Goal: Information Seeking & Learning: Learn about a topic

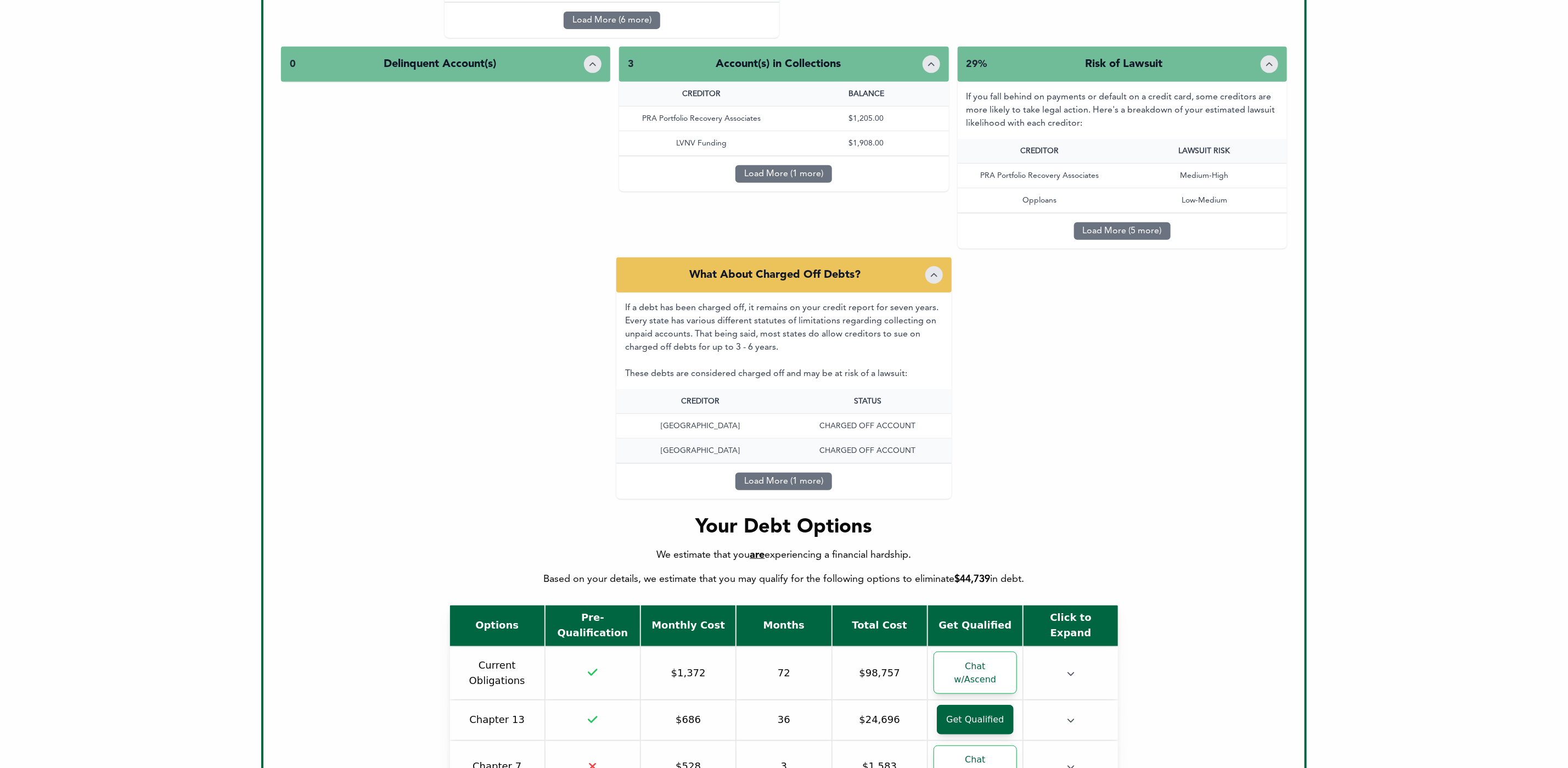
scroll to position [27, 0]
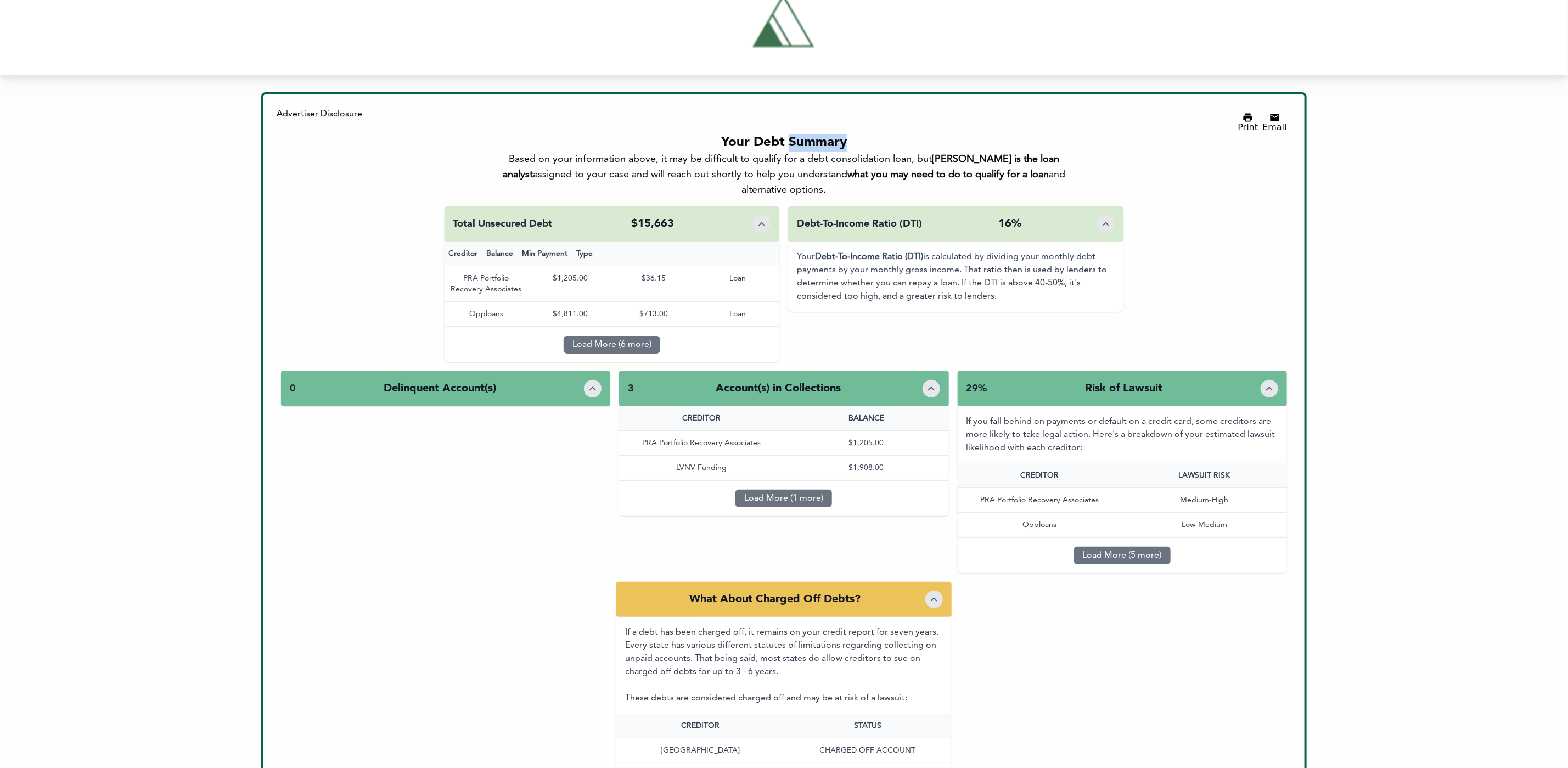
click at [592, 383] on icon "Toggle details" at bounding box center [593, 389] width 11 height 11
click at [591, 383] on icon "Toggle details" at bounding box center [593, 389] width 11 height 11
click at [593, 383] on icon "Toggle details" at bounding box center [593, 389] width 11 height 11
click at [585, 407] on div "0 Delinquent Account(s) 3 Account(s) in Collections CREDITOR BALANCE PRA Portfo…" at bounding box center [783, 476] width 1006 height 211
click at [588, 383] on icon "Toggle details" at bounding box center [593, 389] width 11 height 11
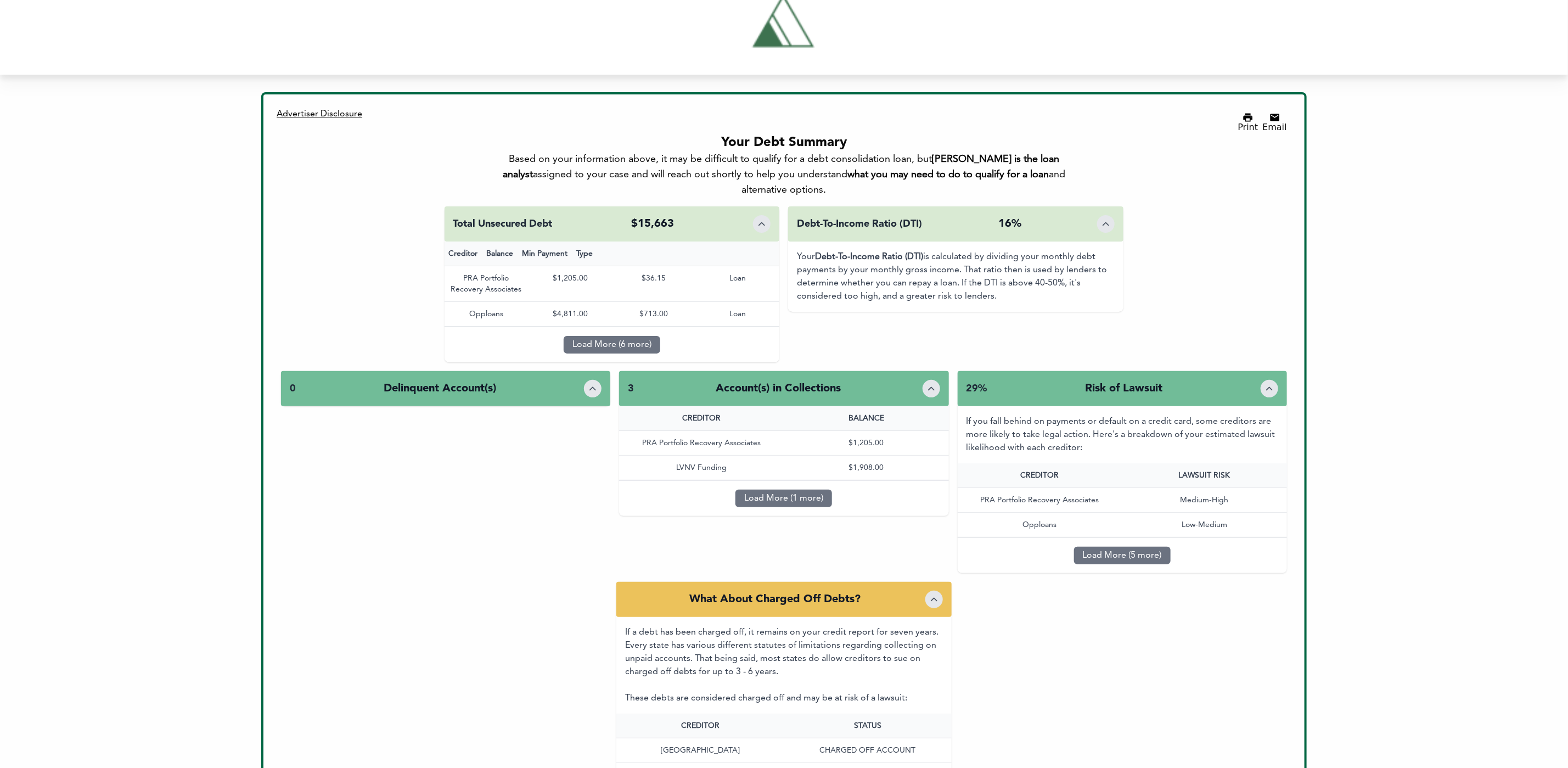
click at [588, 383] on icon "Toggle details" at bounding box center [593, 389] width 11 height 11
click at [935, 383] on icon "Toggle details" at bounding box center [931, 389] width 11 height 11
click at [934, 383] on icon "Toggle details" at bounding box center [931, 389] width 11 height 11
click at [937, 594] on icon "Toggle details" at bounding box center [934, 599] width 11 height 11
drag, startPoint x: 937, startPoint y: 576, endPoint x: 942, endPoint y: 573, distance: 5.8
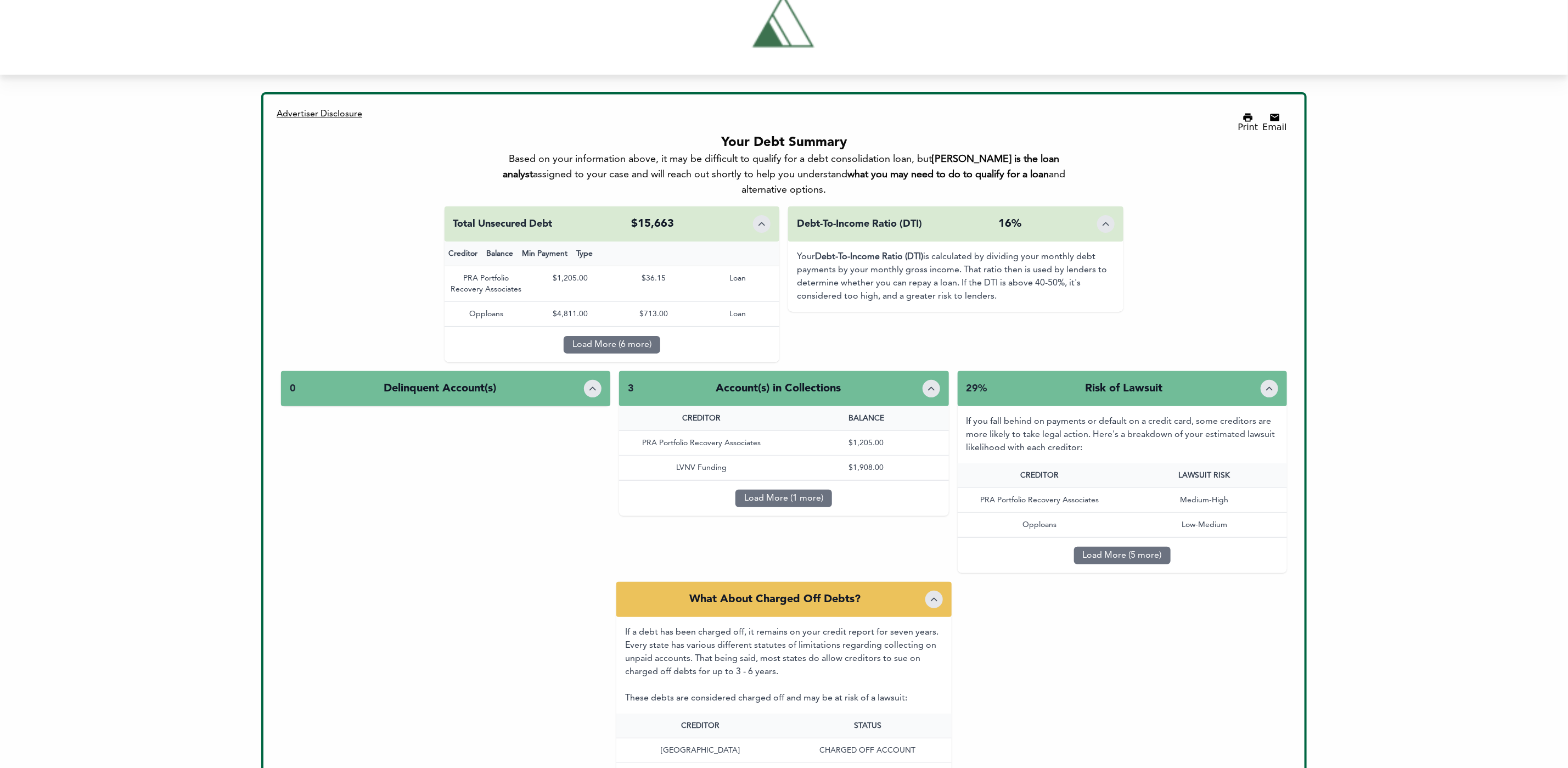
click at [937, 594] on icon "Toggle details" at bounding box center [934, 599] width 11 height 11
click at [1268, 383] on icon "Toggle details" at bounding box center [1269, 389] width 11 height 11
click at [945, 371] on div "3 Account(s) in Collections" at bounding box center [783, 389] width 329 height 35
click at [593, 387] on icon "Toggle details" at bounding box center [593, 389] width 6 height 3
click at [573, 371] on div "0 Delinquent Account(s)" at bounding box center [445, 389] width 329 height 35
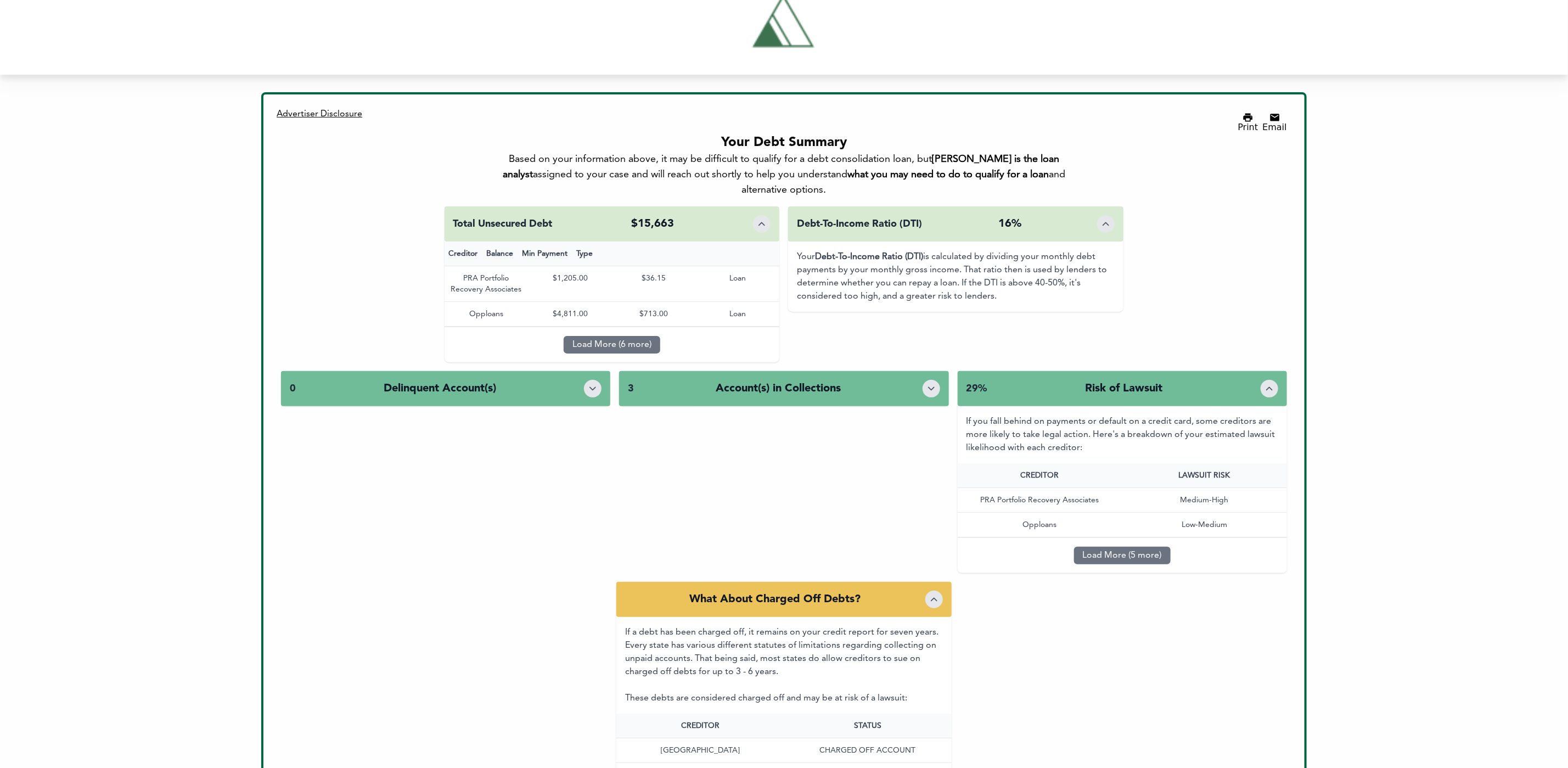
click at [573, 371] on div "0 Delinquent Account(s)" at bounding box center [445, 389] width 329 height 35
click at [598, 379] on button "Toggle details" at bounding box center [592, 388] width 18 height 18
click at [598, 379] on button "Toggle details" at bounding box center [592, 388] width 18 height 18
click at [606, 371] on div "0 Delinquent Account(s)" at bounding box center [445, 389] width 329 height 35
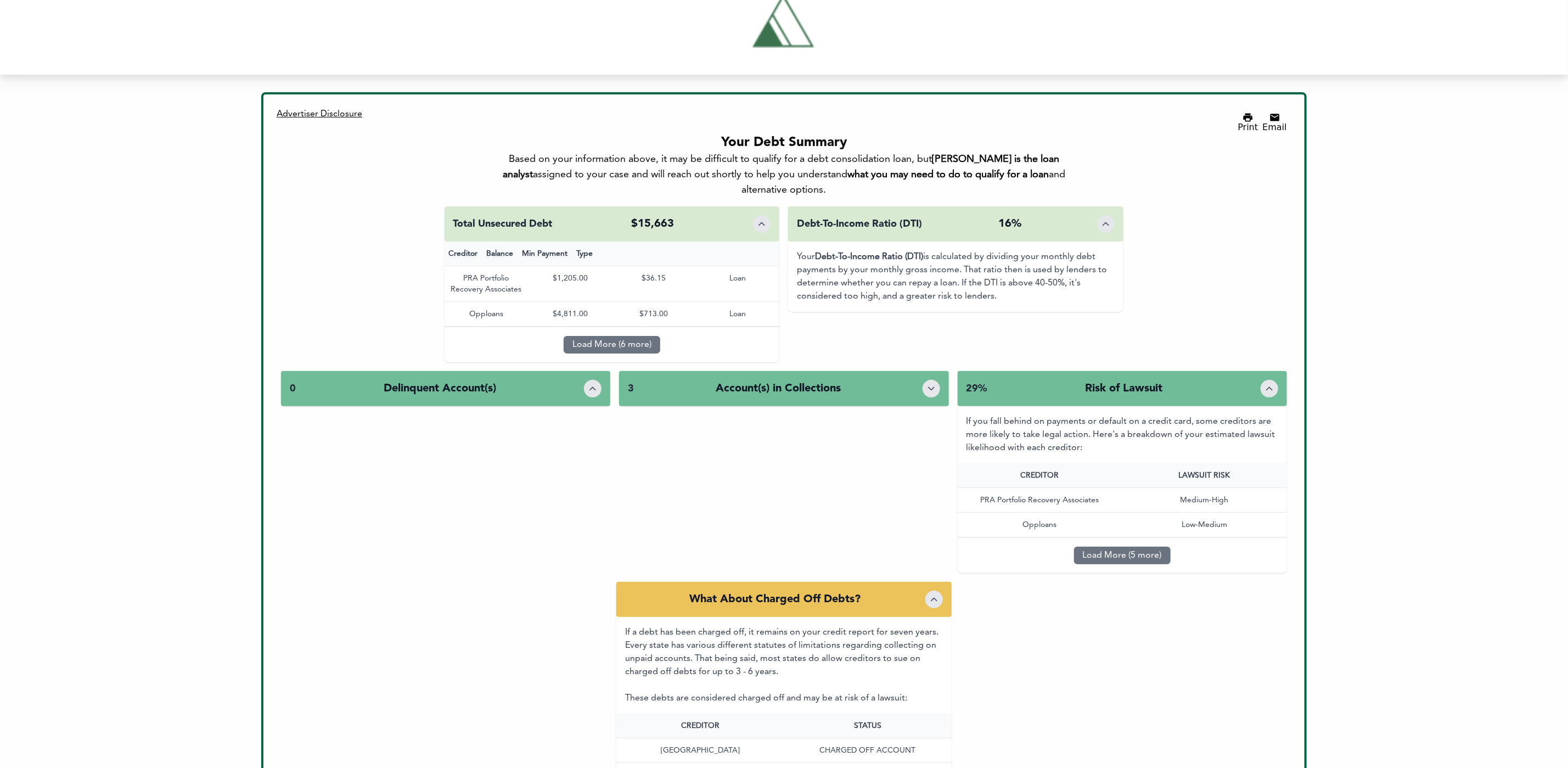
click at [593, 383] on icon "Toggle details" at bounding box center [593, 389] width 11 height 11
click at [579, 371] on div "0 Delinquent Account(s)" at bounding box center [445, 389] width 329 height 35
click at [909, 582] on div "What About Charged Off Debts?" at bounding box center [783, 599] width 335 height 35
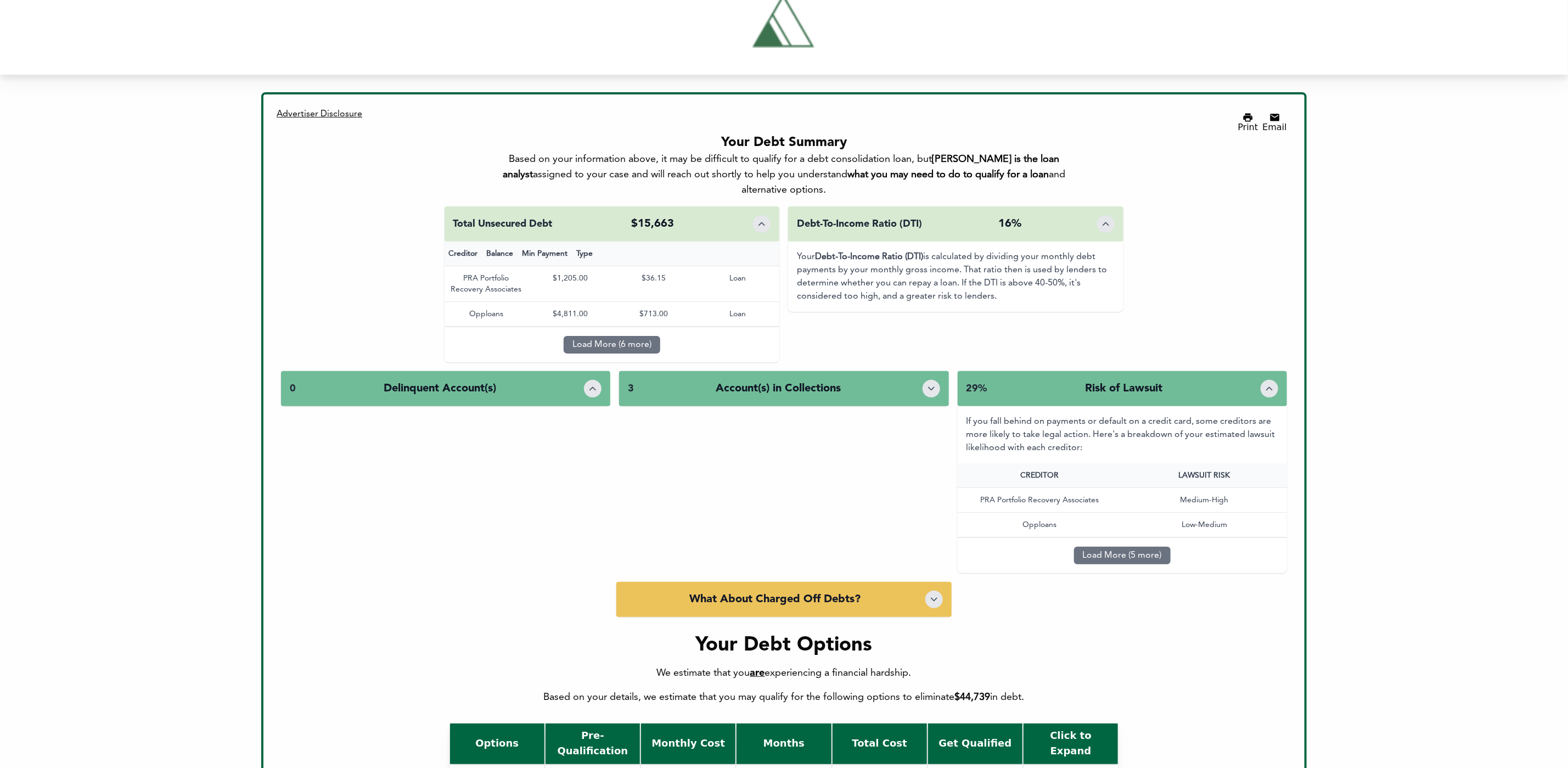
click at [936, 594] on icon "Toggle details" at bounding box center [934, 599] width 11 height 11
click at [903, 582] on div "What About Charged Off Debts?" at bounding box center [783, 599] width 335 height 35
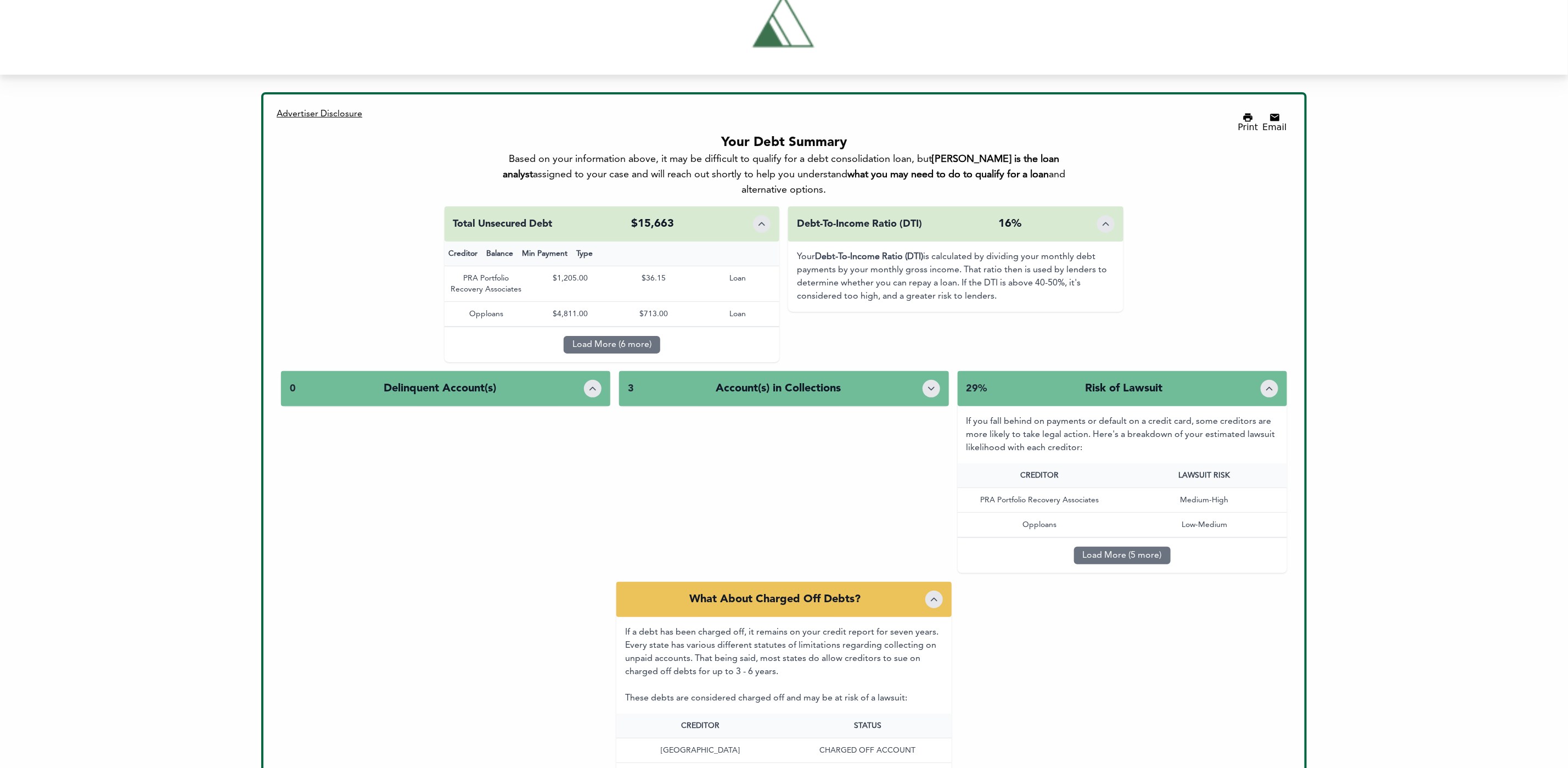
click at [1261, 379] on button "Toggle details" at bounding box center [1269, 388] width 18 height 18
click at [1266, 383] on icon "Toggle details" at bounding box center [1269, 389] width 11 height 11
click at [1224, 371] on div "29% Risk of Lawsuit" at bounding box center [1122, 389] width 329 height 35
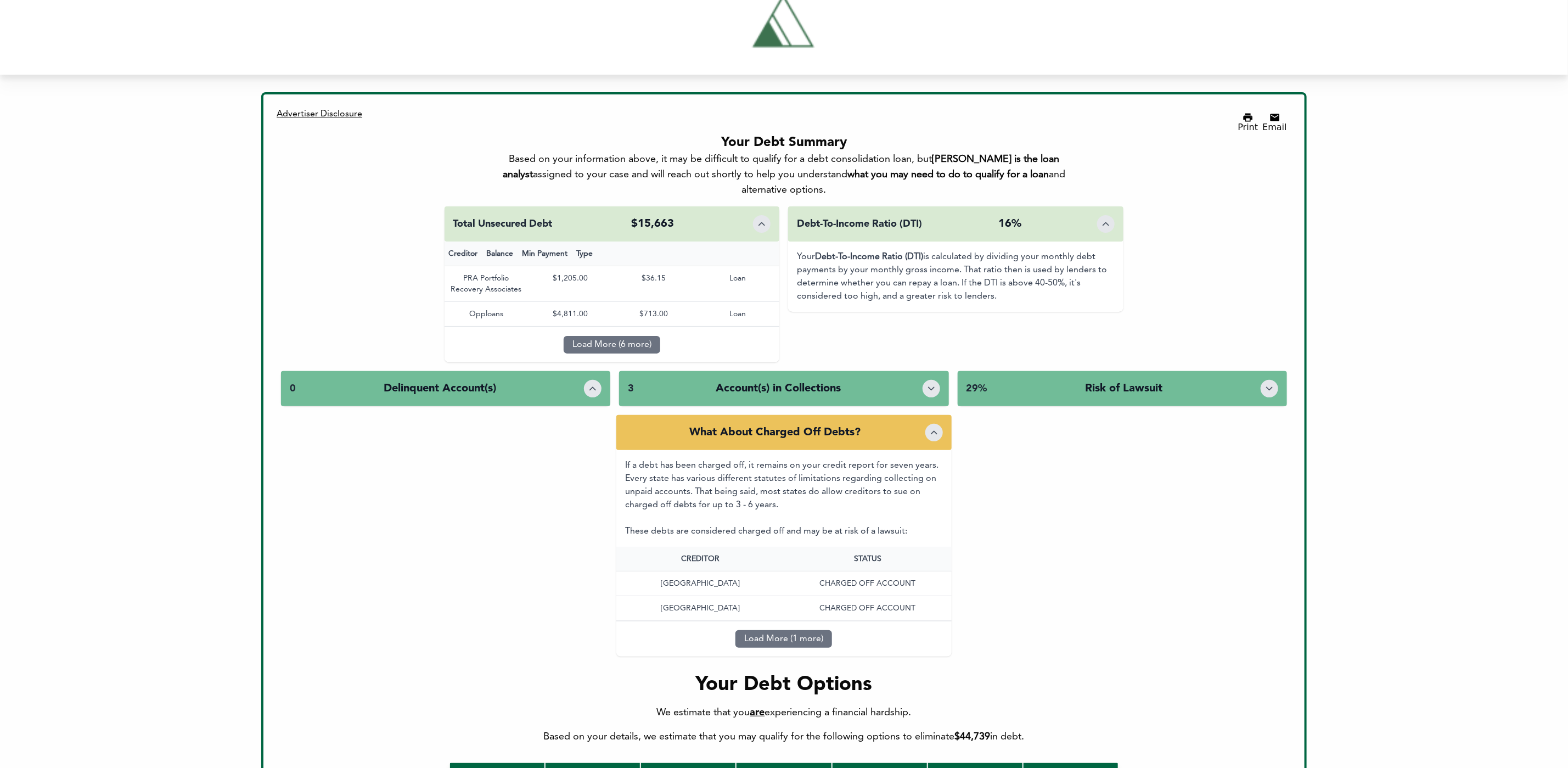
click at [931, 383] on icon "Toggle details" at bounding box center [931, 389] width 11 height 11
click at [903, 371] on div "3 Account(s) in Collections" at bounding box center [783, 389] width 329 height 35
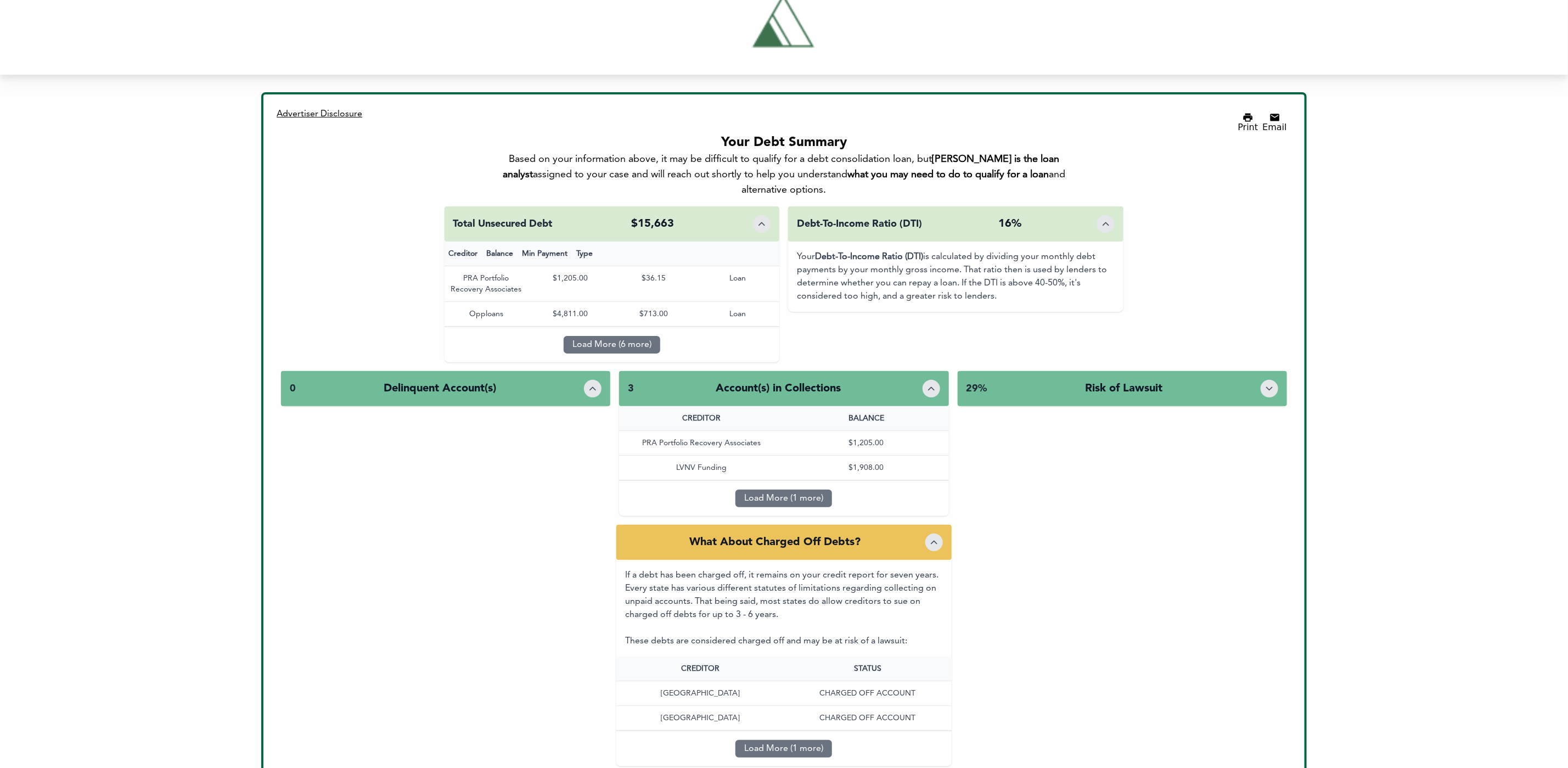
click at [909, 371] on div "3 Account(s) in Collections" at bounding box center [783, 389] width 329 height 35
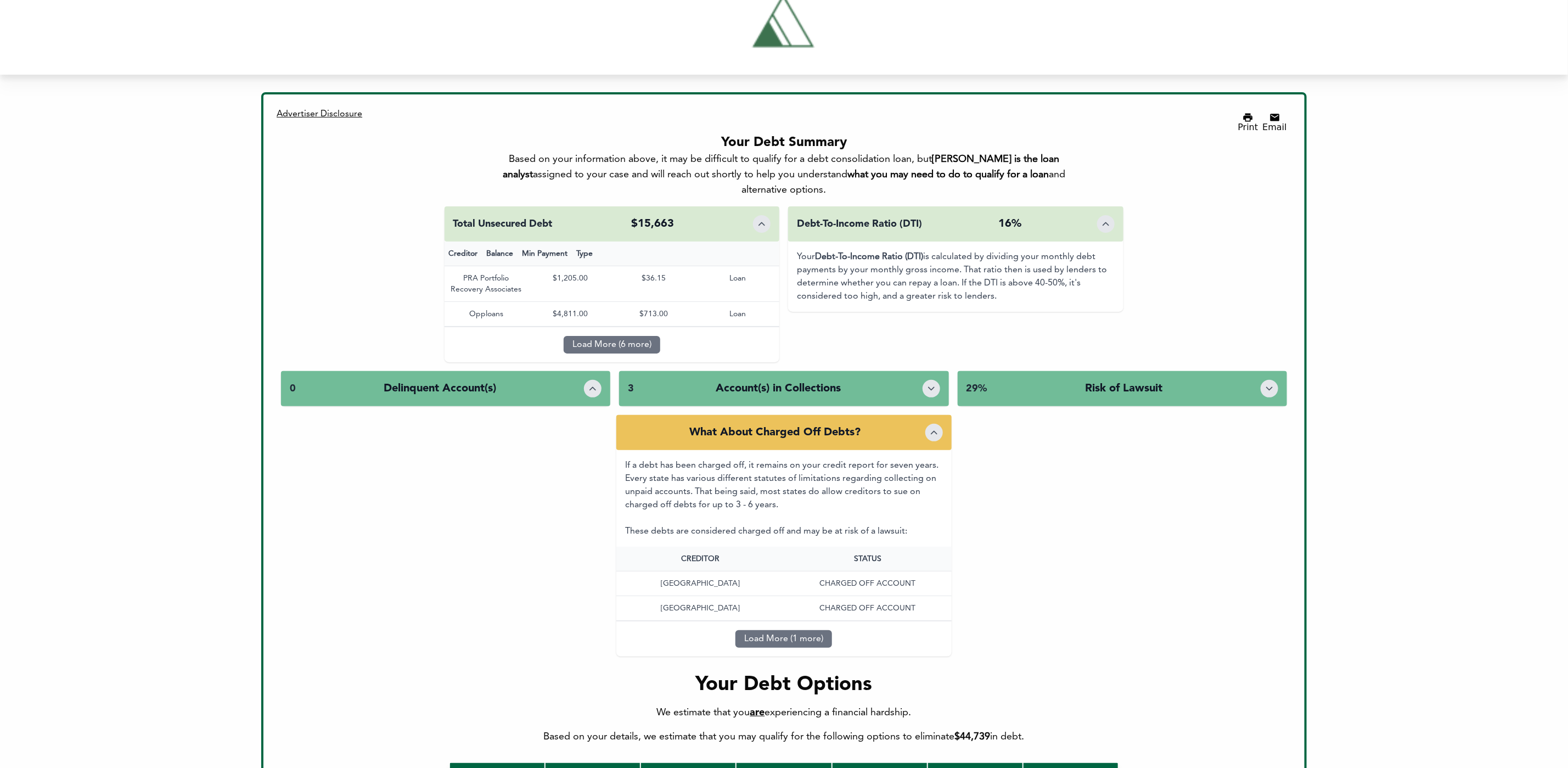
click at [920, 371] on div "3 Account(s) in Collections" at bounding box center [783, 389] width 329 height 35
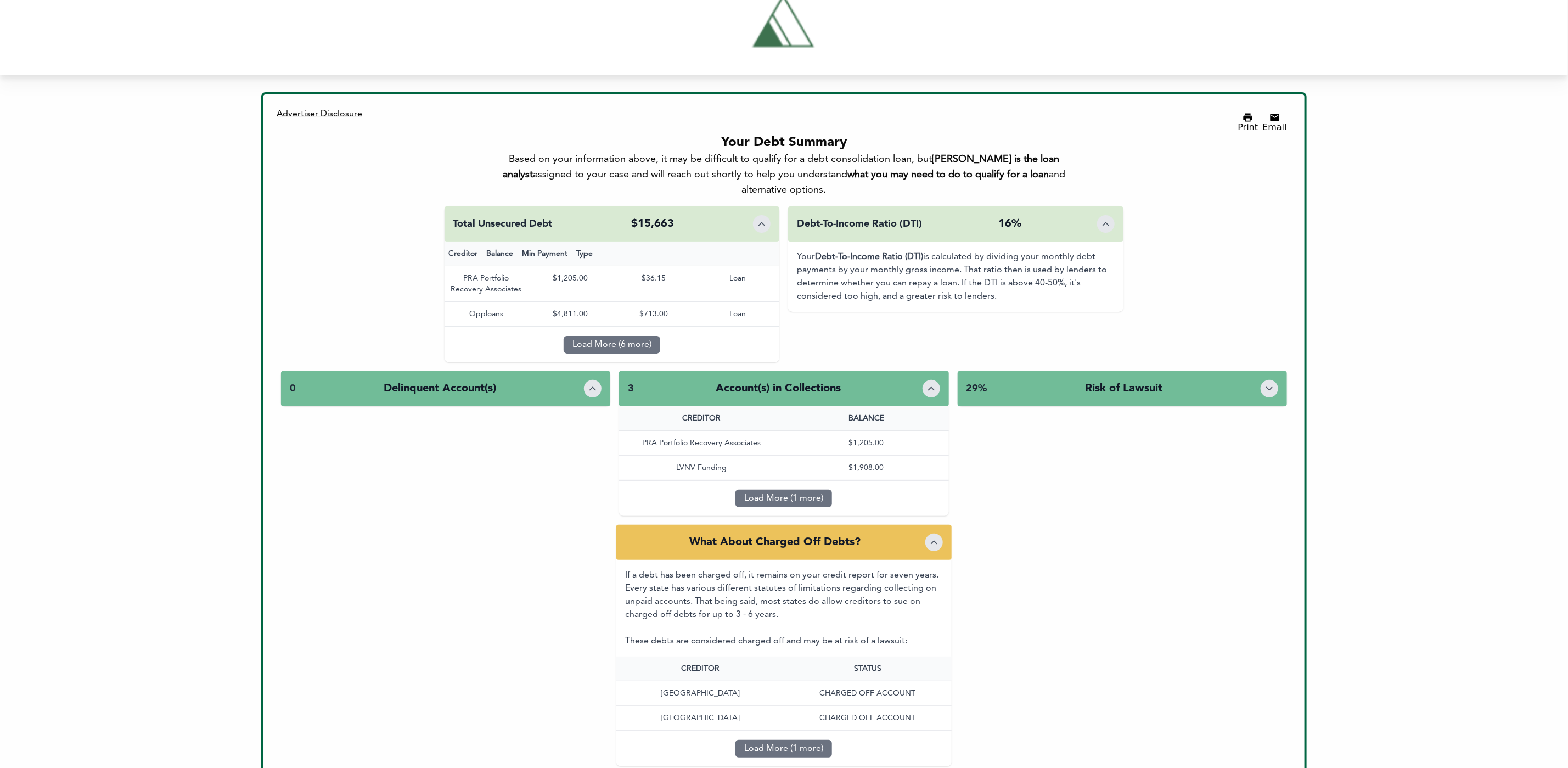
click at [920, 371] on div "3 Account(s) in Collections" at bounding box center [783, 389] width 329 height 35
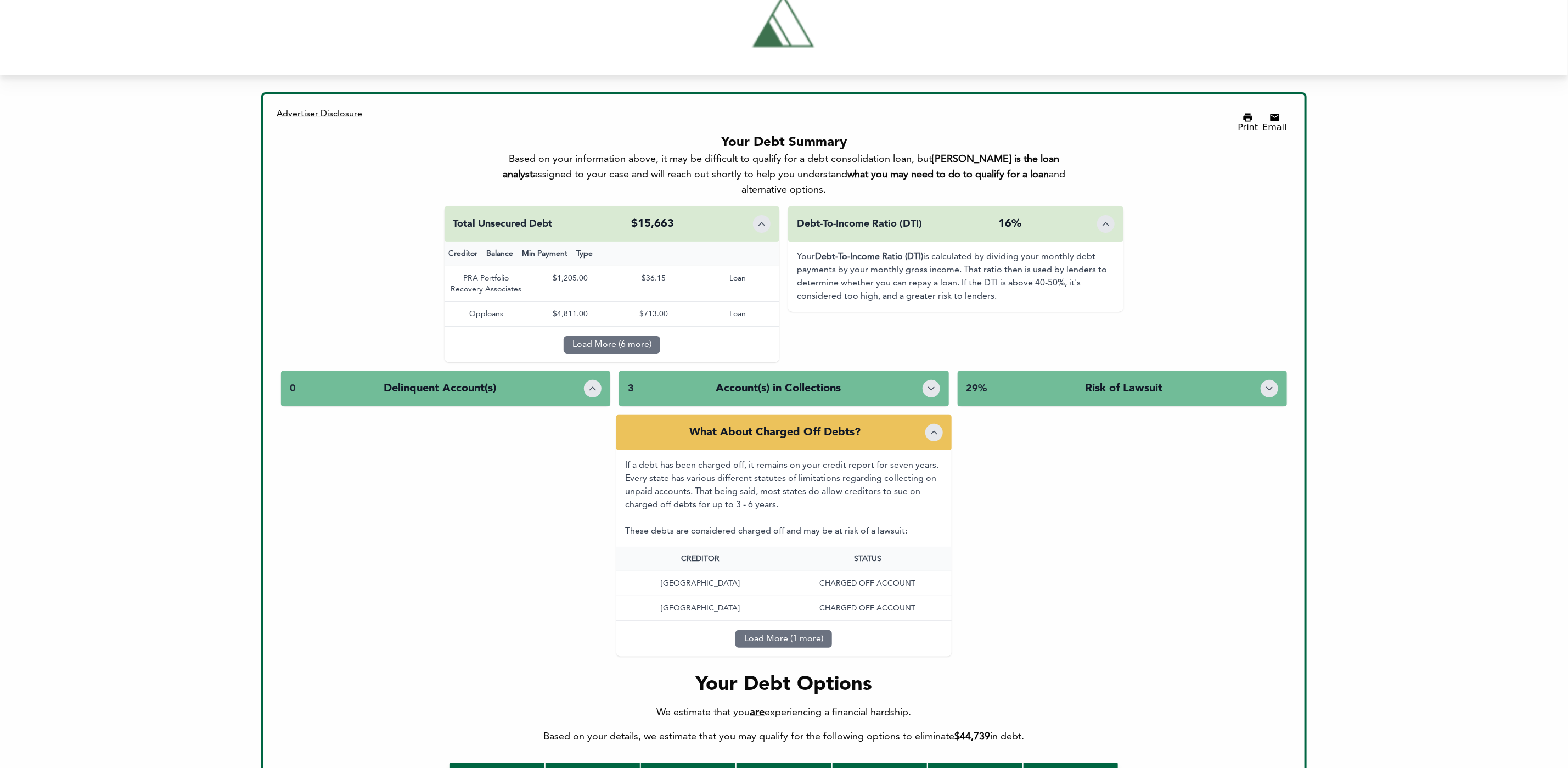
click at [920, 371] on div "3 Account(s) in Collections" at bounding box center [783, 389] width 329 height 35
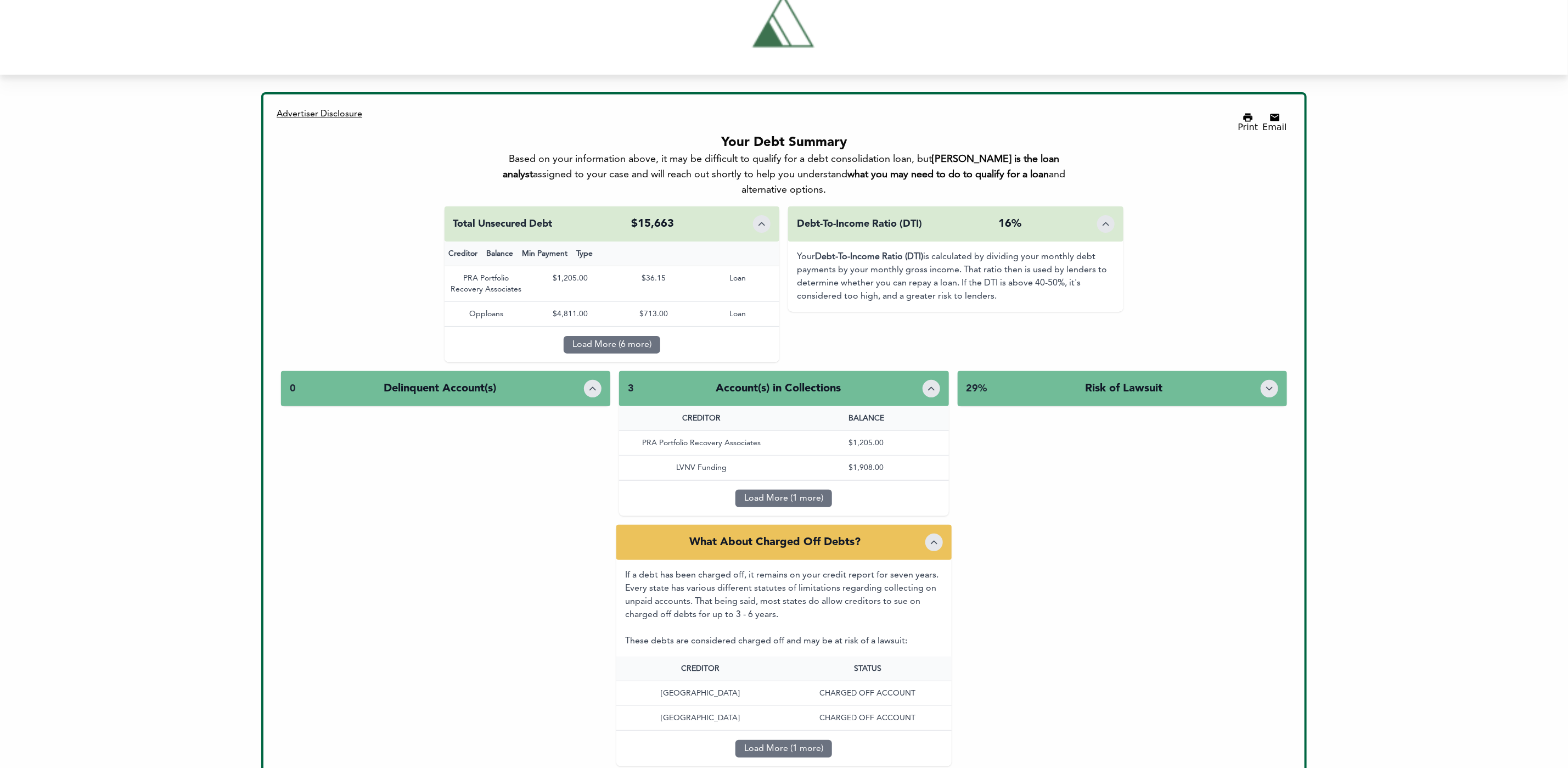
click at [920, 371] on div "3 Account(s) in Collections" at bounding box center [783, 389] width 329 height 35
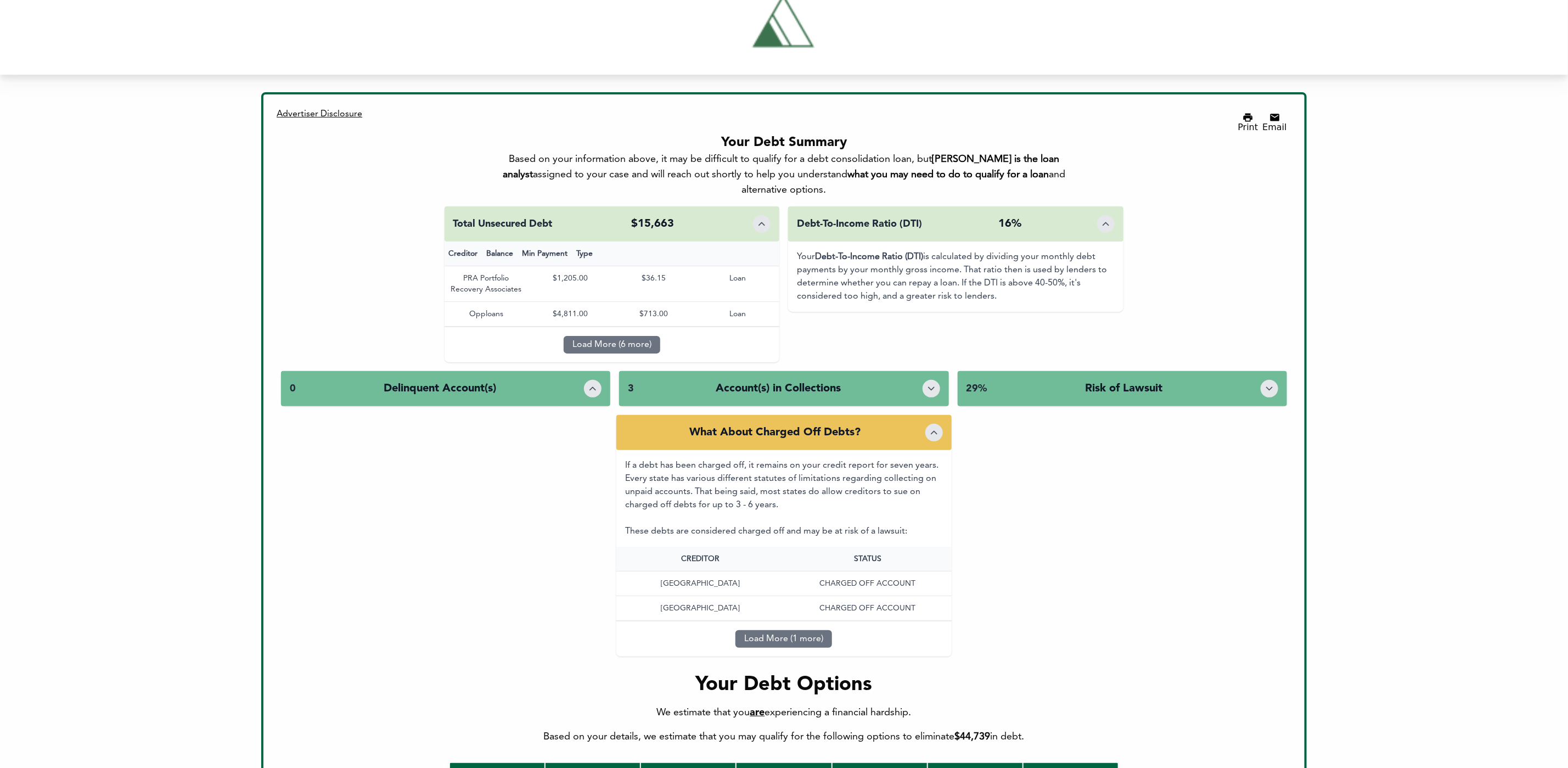
click at [920, 371] on div "3 Account(s) in Collections" at bounding box center [783, 389] width 329 height 35
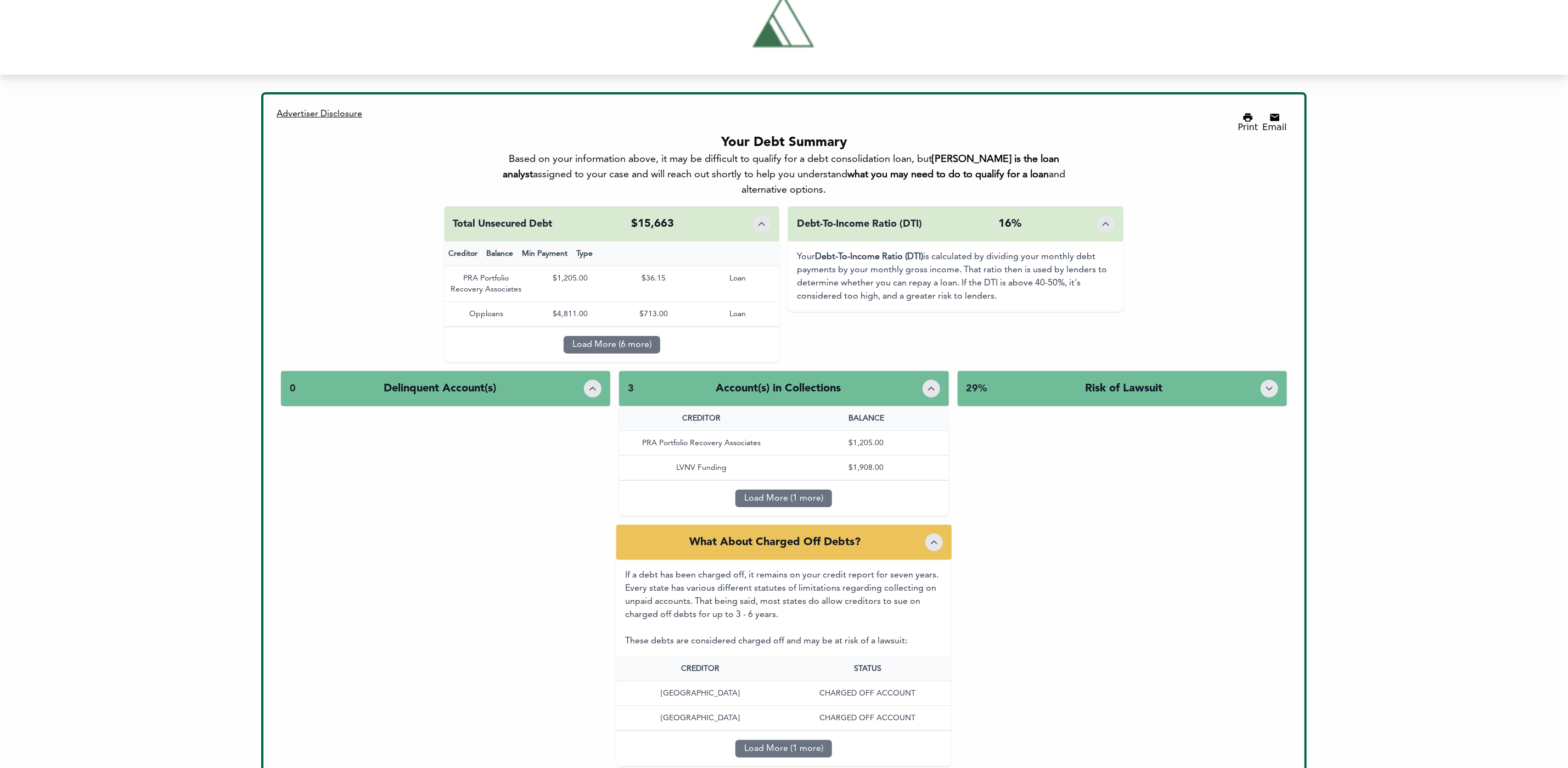
click at [920, 371] on div "3 Account(s) in Collections" at bounding box center [783, 389] width 329 height 35
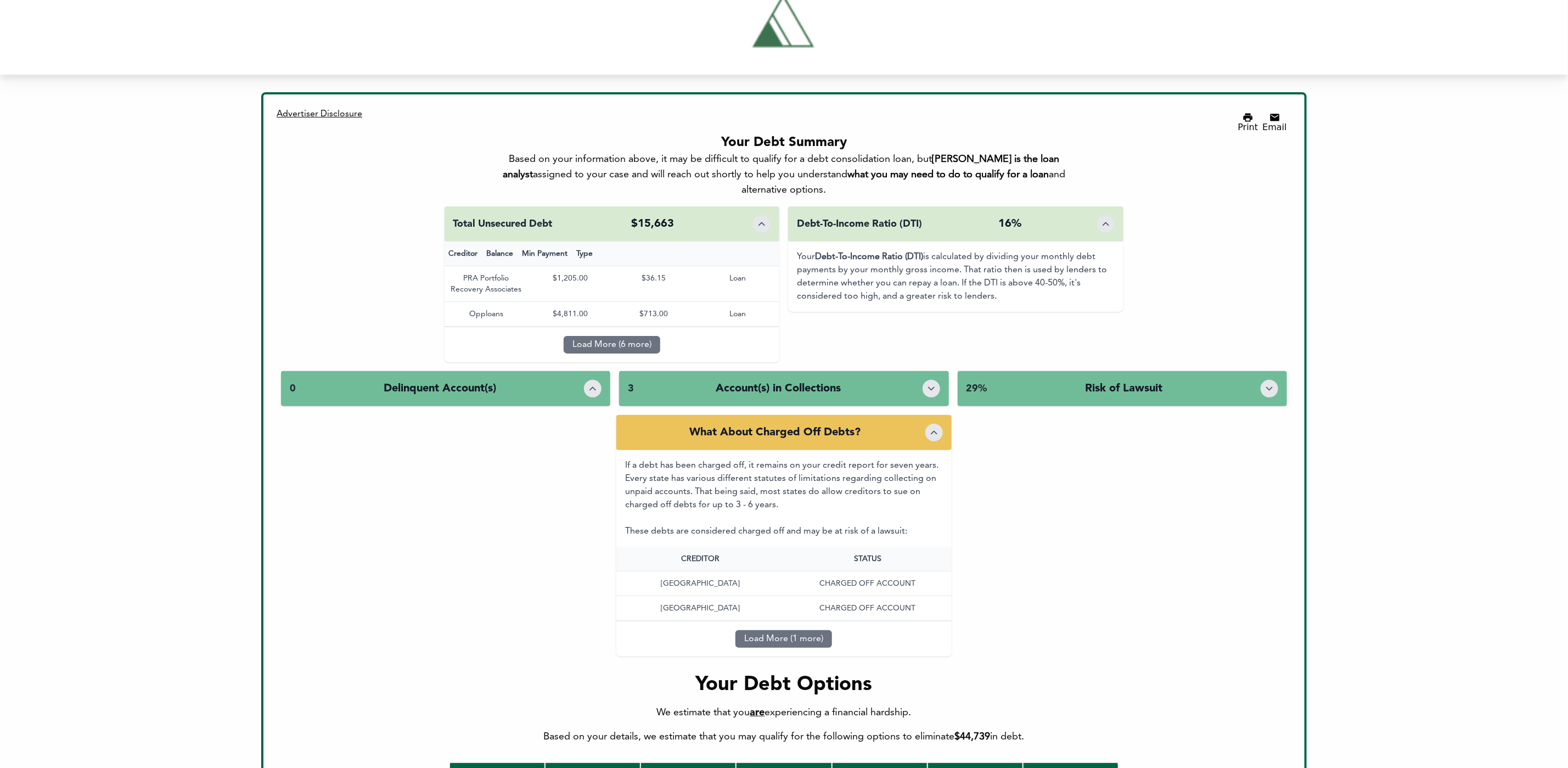
click at [920, 371] on div "3 Account(s) in Collections" at bounding box center [783, 389] width 329 height 35
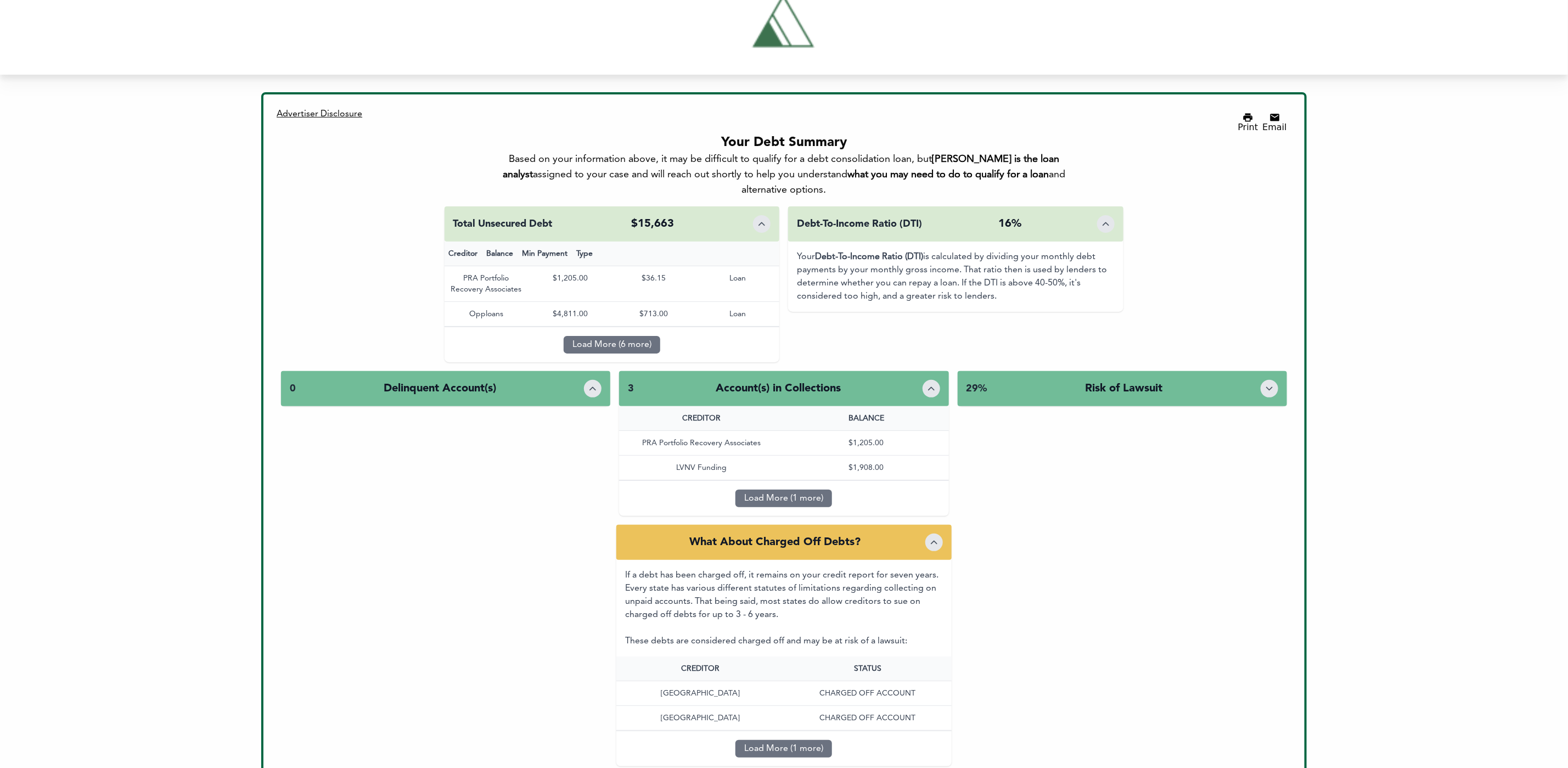
click at [920, 371] on div "3 Account(s) in Collections" at bounding box center [783, 389] width 329 height 35
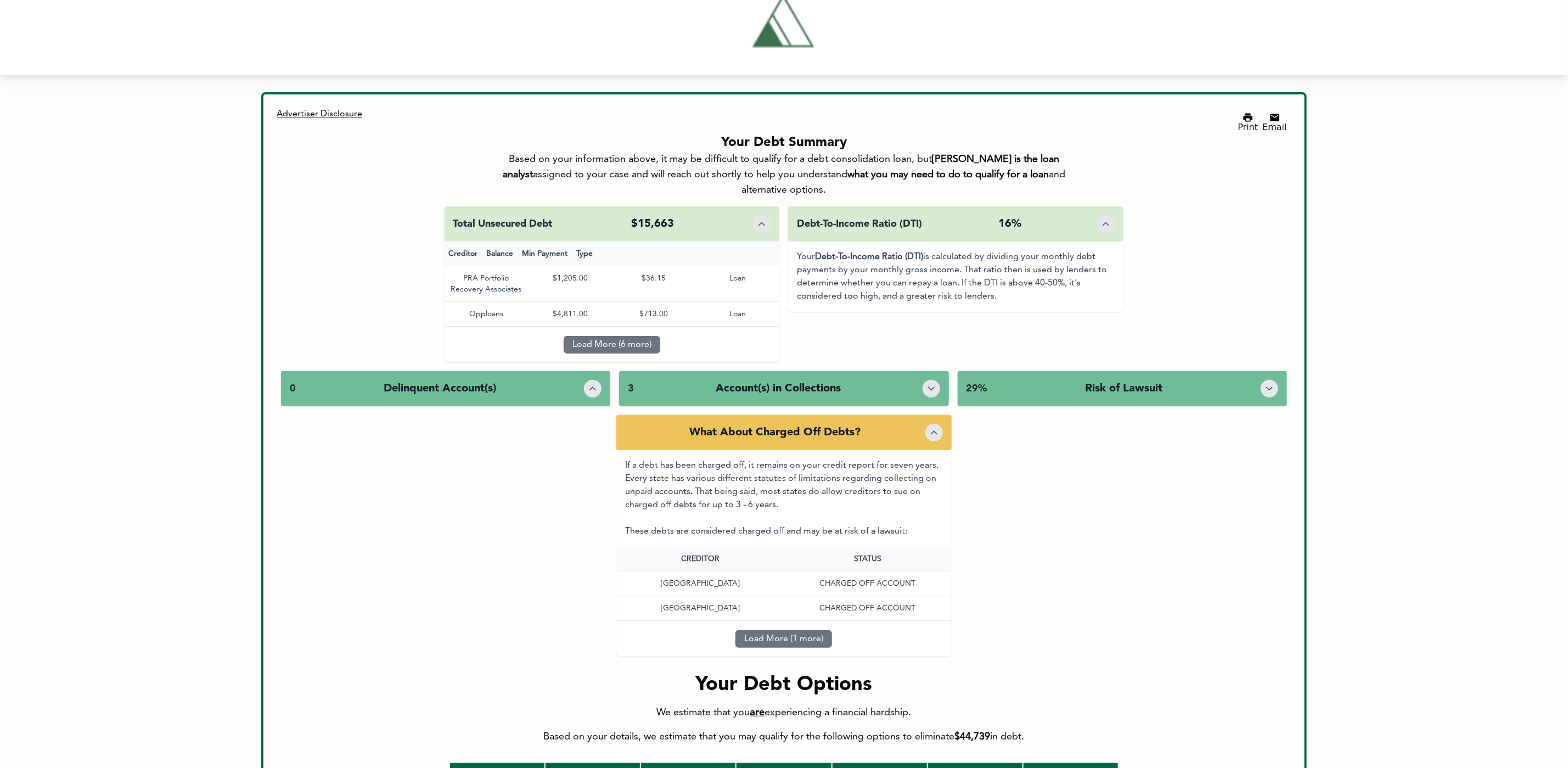
click at [920, 371] on div "3 Account(s) in Collections" at bounding box center [783, 389] width 329 height 35
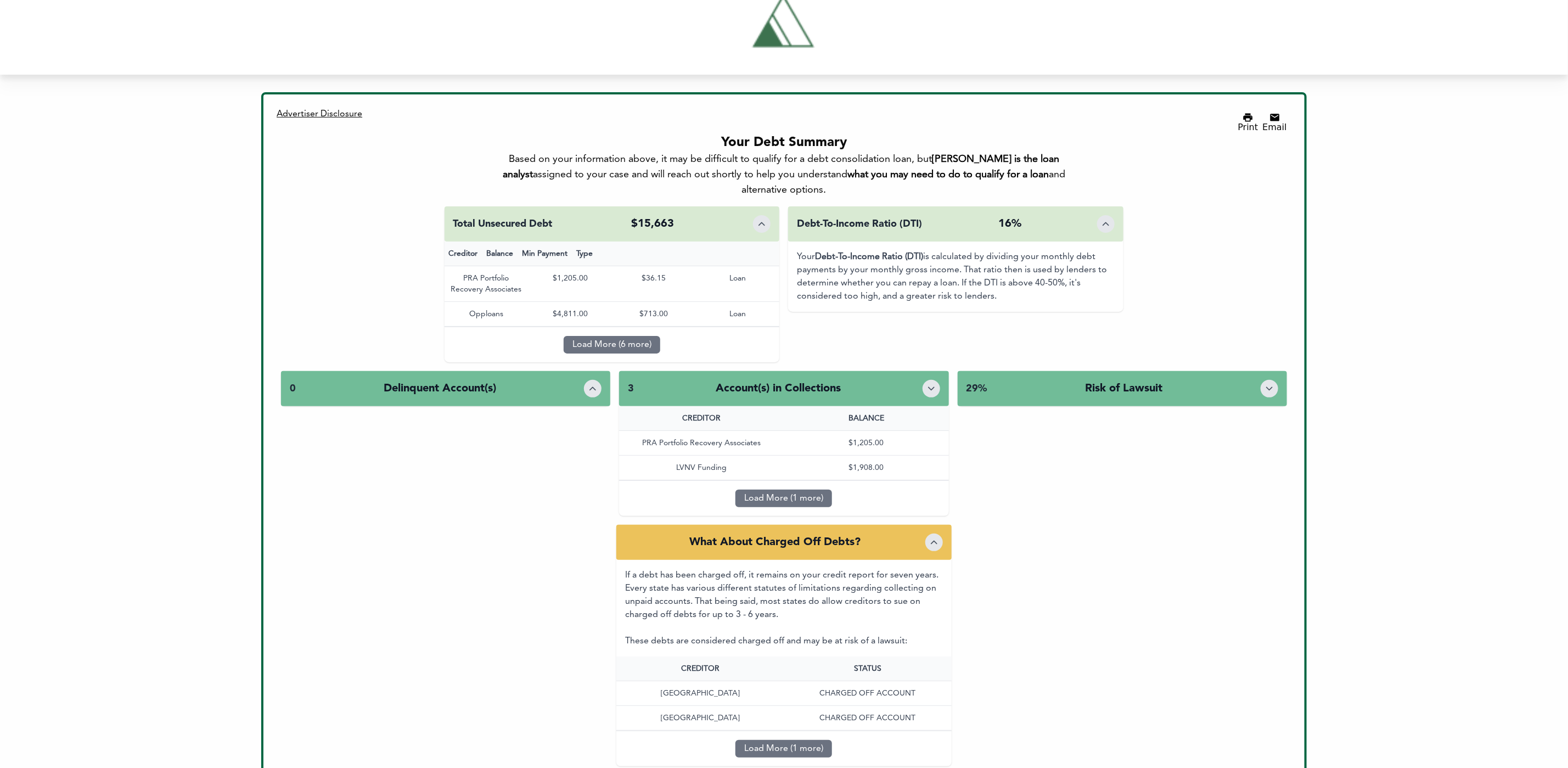
click at [920, 371] on div "3 Account(s) in Collections" at bounding box center [783, 389] width 329 height 35
click at [920, 371] on div "3 Account(s) in Collections" at bounding box center [783, 389] width 329 height 35
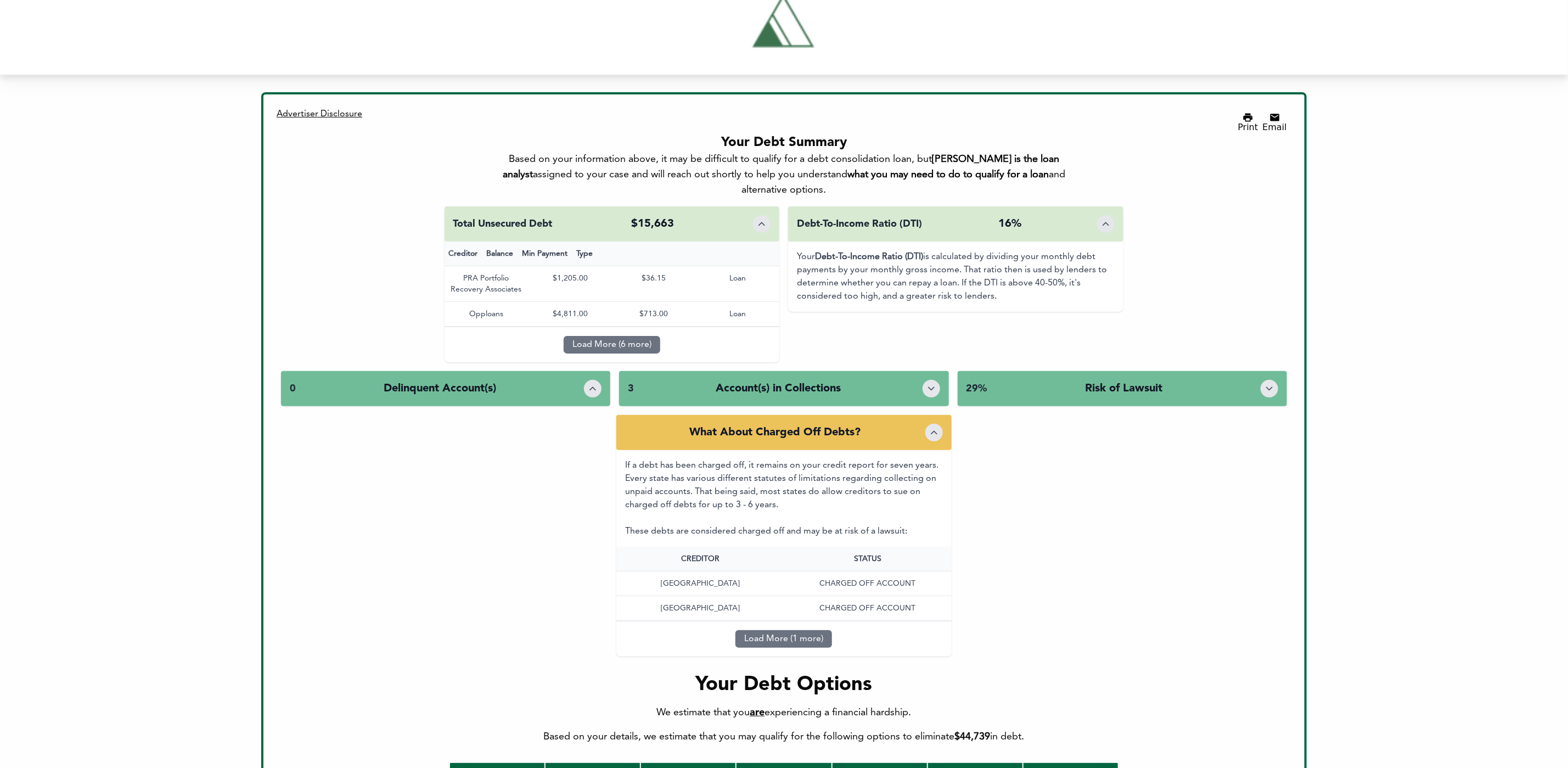
click at [930, 424] on div at bounding box center [934, 432] width 18 height 18
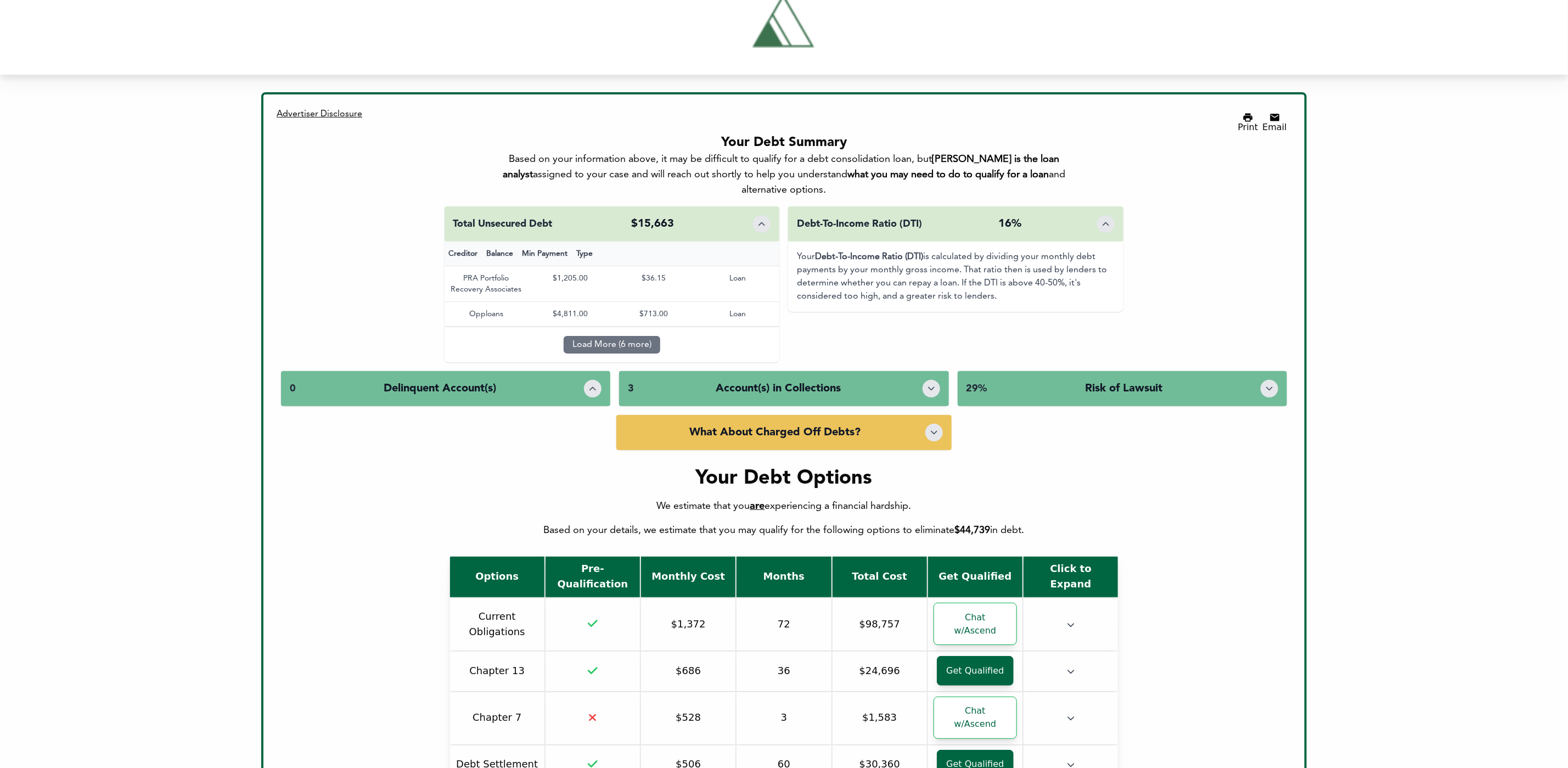
click at [930, 381] on div "0 Delinquent Account(s) 3 Account(s) in Collections CREDITOR BALANCE PRA Portfo…" at bounding box center [783, 393] width 1006 height 44
click at [927, 371] on div "3 Account(s) in Collections" at bounding box center [783, 389] width 329 height 35
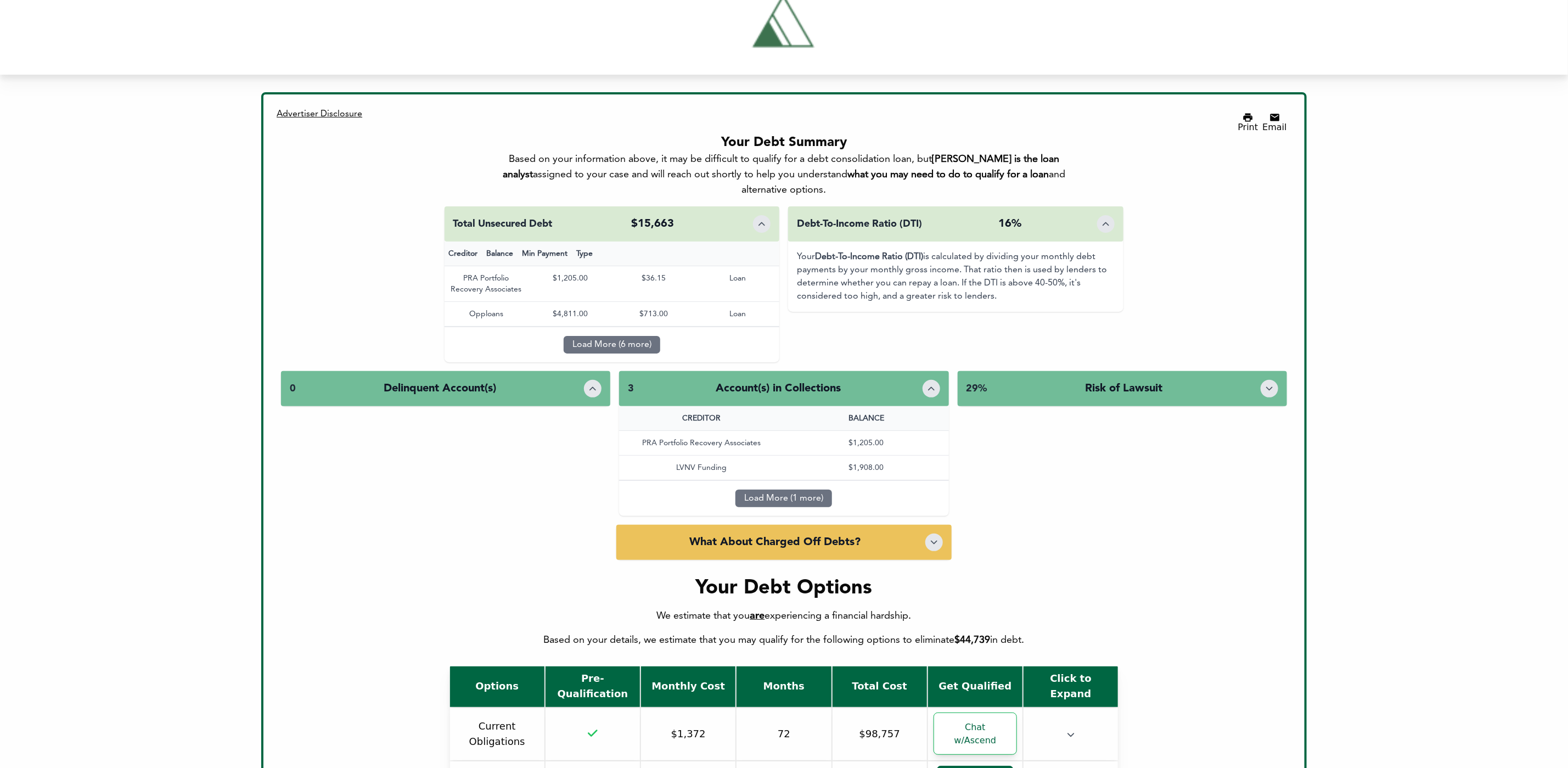
click at [925, 371] on div "3 Account(s) in Collections" at bounding box center [783, 389] width 329 height 35
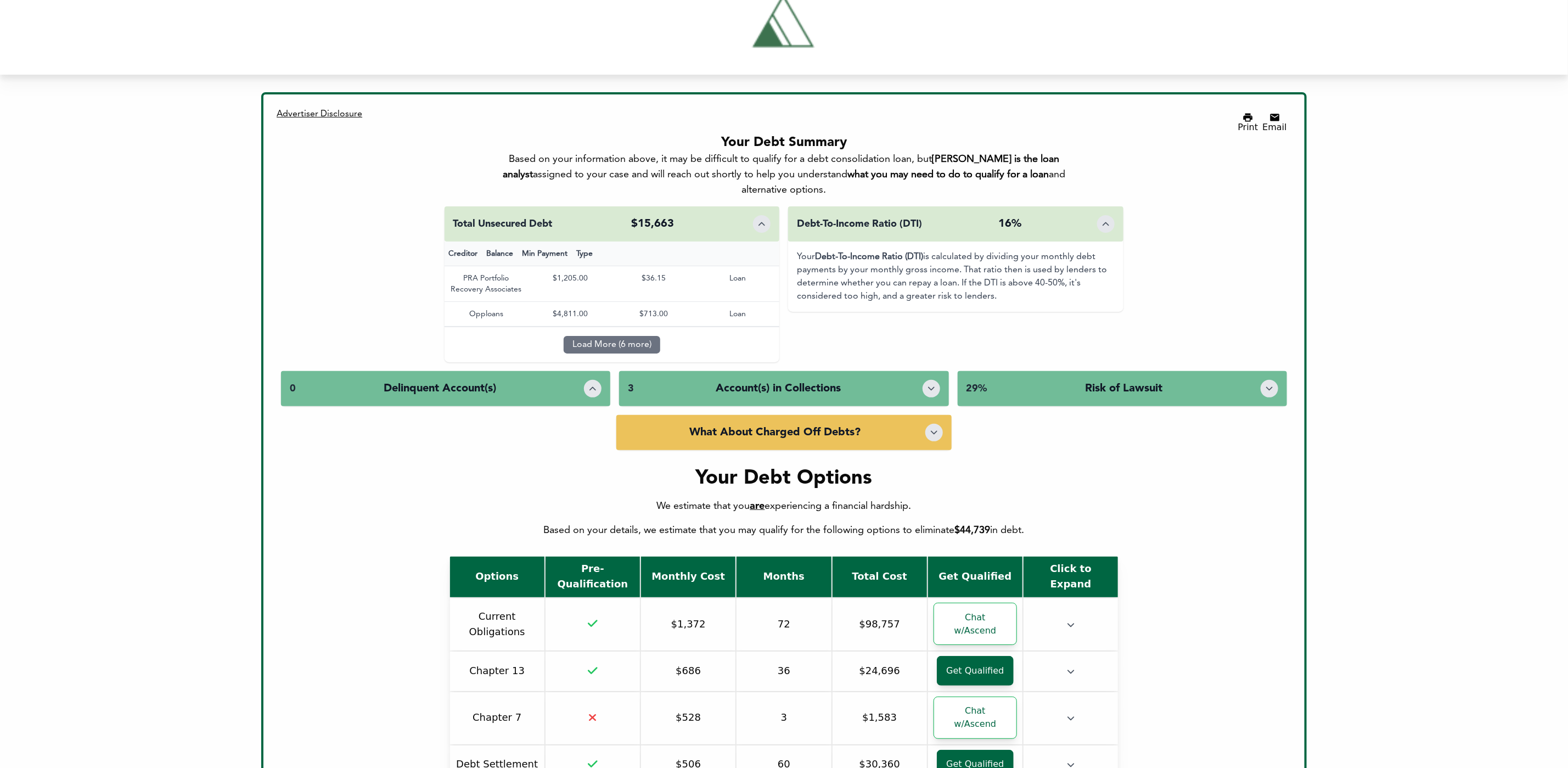
click at [917, 415] on div "What About Charged Off Debts?" at bounding box center [783, 433] width 335 height 35
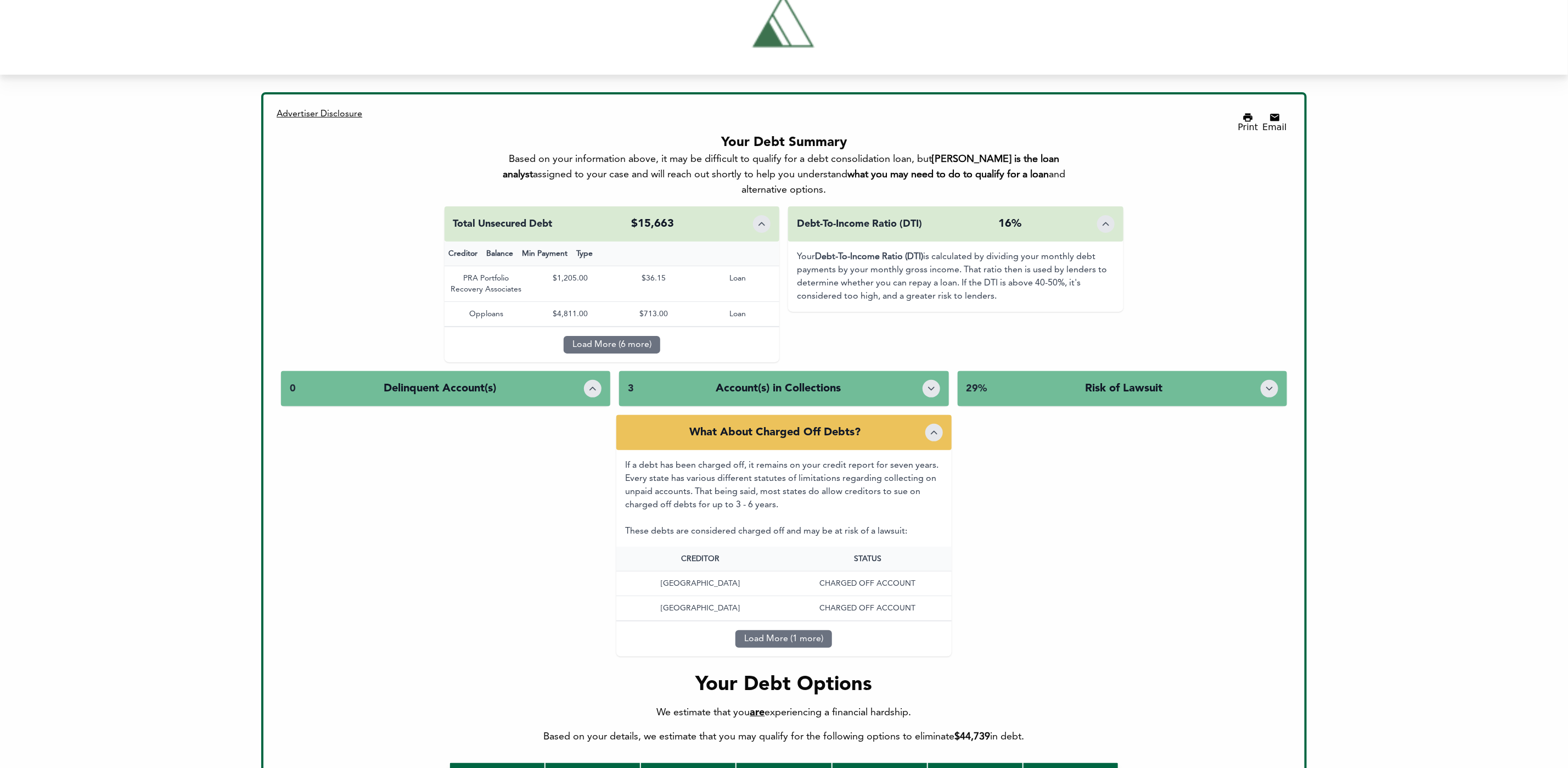
click at [917, 372] on div "3 Account(s) in Collections" at bounding box center [783, 389] width 329 height 35
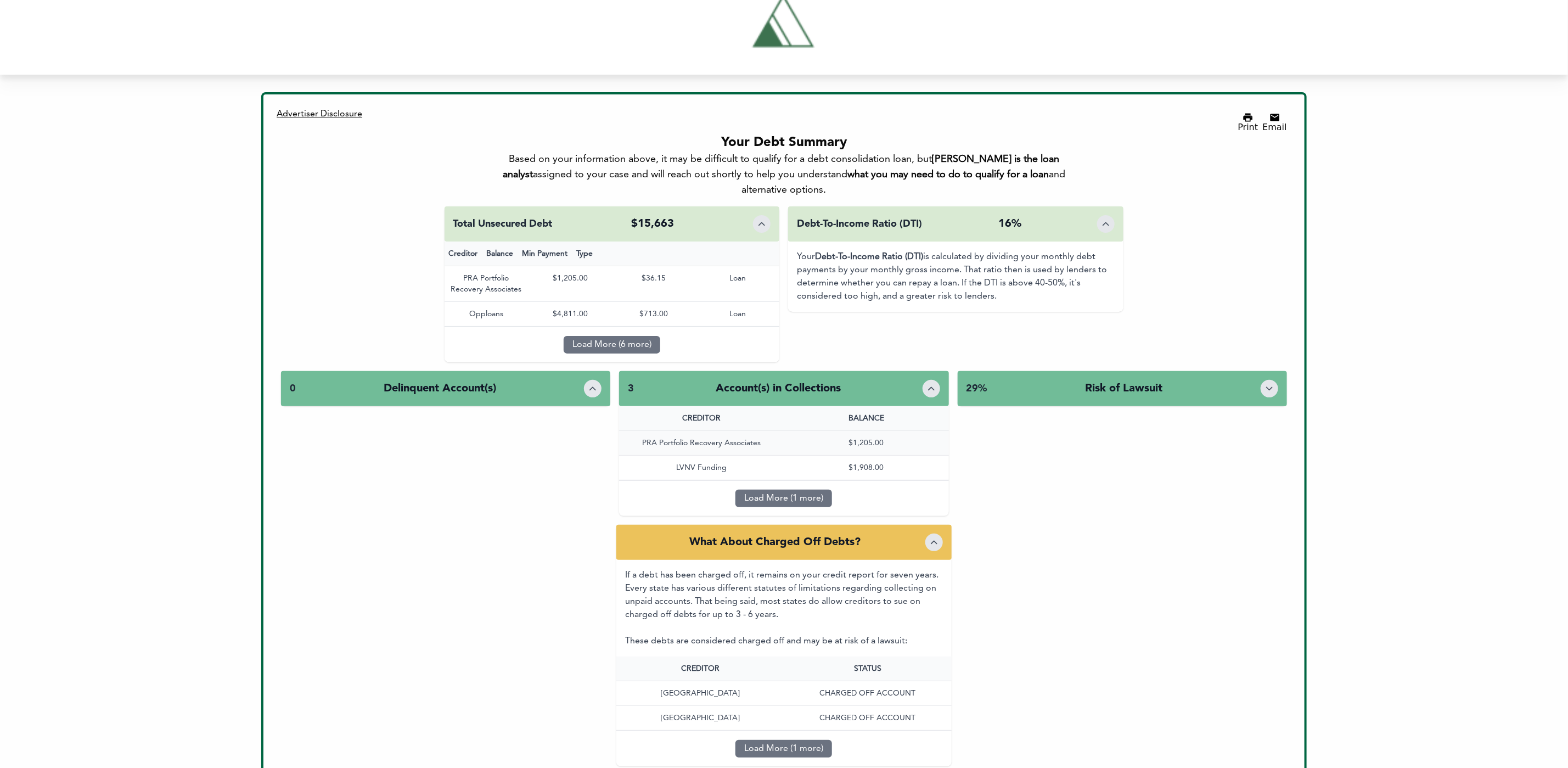
click at [916, 431] on div "$1,205 $1,205.00" at bounding box center [865, 442] width 164 height 24
drag, startPoint x: 900, startPoint y: 362, endPoint x: 905, endPoint y: 382, distance: 20.6
click at [900, 371] on div "3 Account(s) in Collections" at bounding box center [783, 389] width 329 height 35
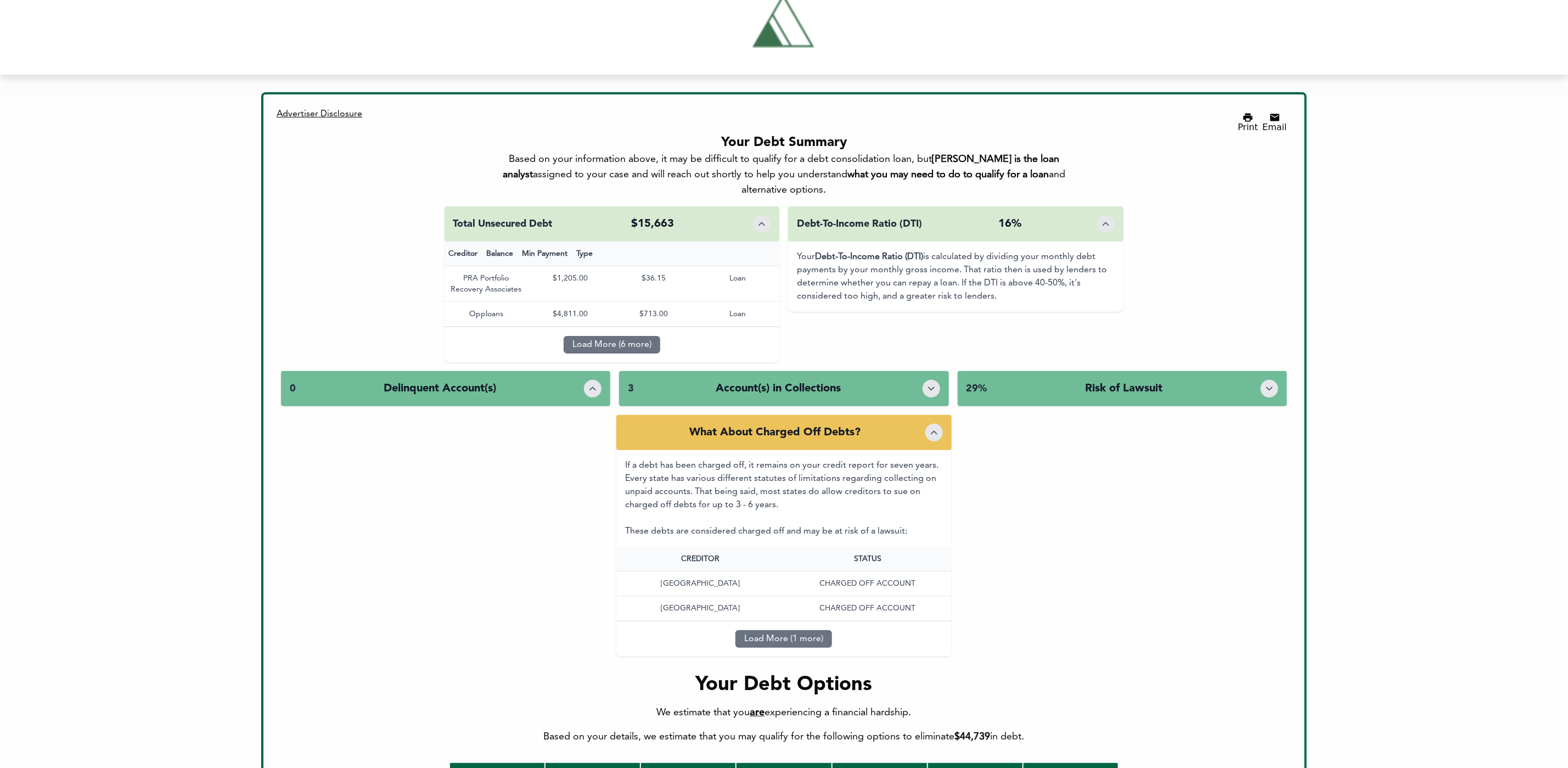
click at [906, 465] on div "If a debt has been charged off, it remains on your credit report for seven year…" at bounding box center [783, 498] width 335 height 97
click at [908, 450] on div "If a debt has been charged off, it remains on your credit report for seven year…" at bounding box center [783, 498] width 335 height 97
click at [908, 415] on div "What About Charged Off Debts?" at bounding box center [783, 433] width 335 height 35
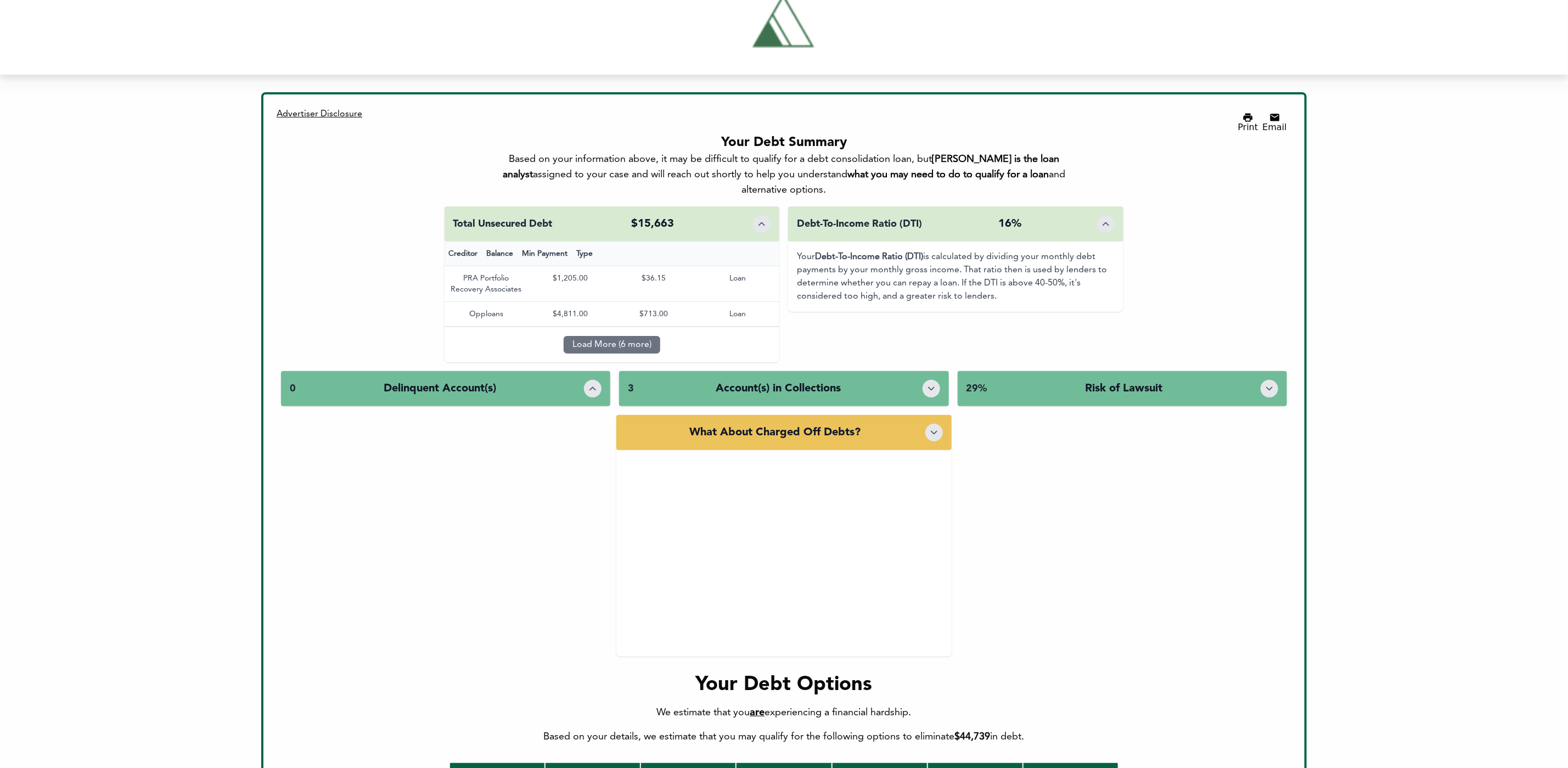
click at [909, 371] on div "3 Account(s) in Collections" at bounding box center [783, 389] width 329 height 35
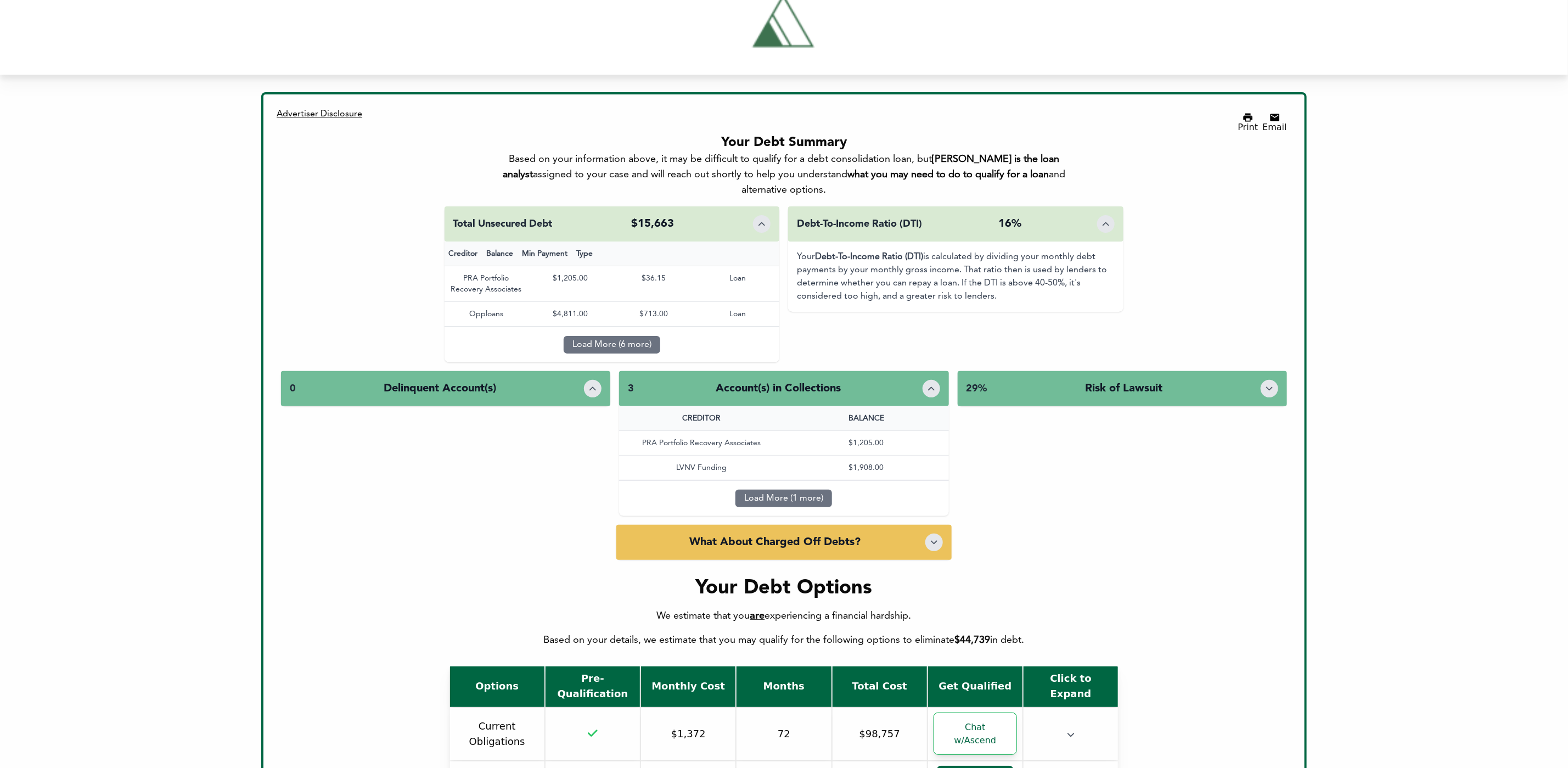
drag, startPoint x: 912, startPoint y: 515, endPoint x: 911, endPoint y: 349, distance: 166.0
click at [911, 524] on div "What About Charged Off Debts?" at bounding box center [783, 542] width 335 height 35
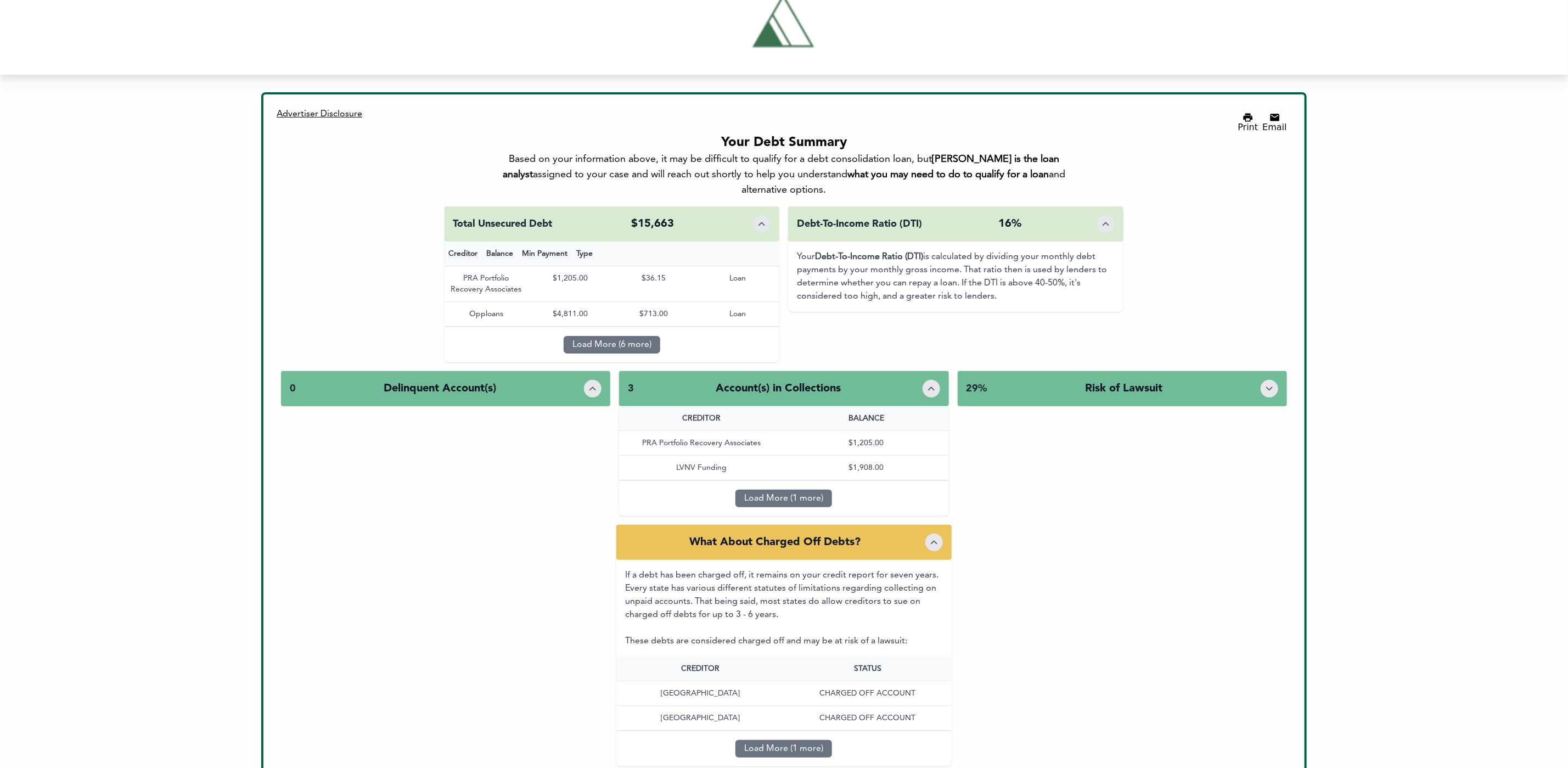
click at [910, 333] on div "Total Unsecured Debt $15,663 Creditor Balance Min Payment Type PRA Portfolio Re…" at bounding box center [783, 288] width 1006 height 165
click at [914, 371] on div "3 Account(s) in Collections" at bounding box center [783, 389] width 329 height 35
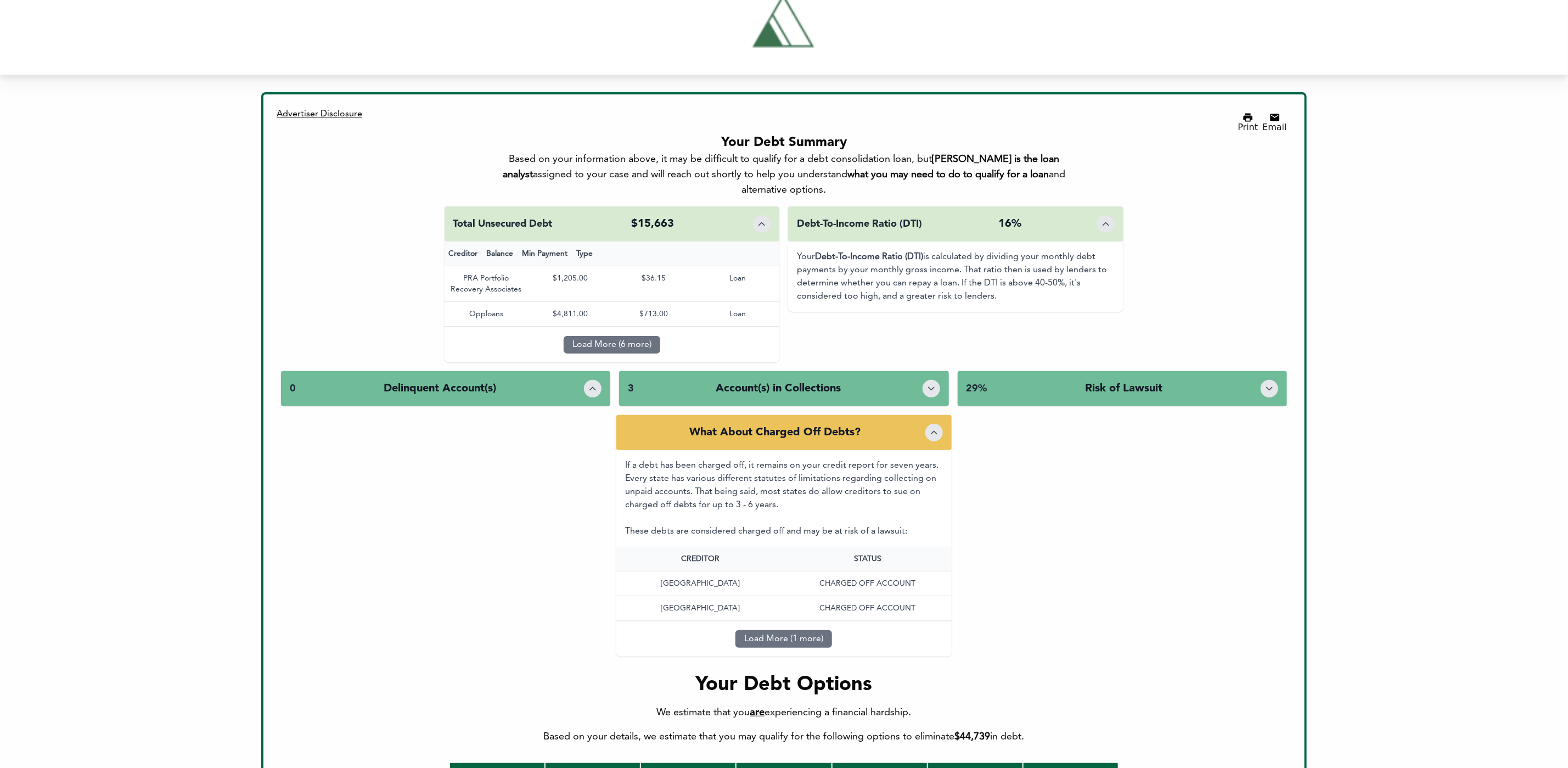
drag, startPoint x: 902, startPoint y: 186, endPoint x: 910, endPoint y: 216, distance: 31.0
click at [902, 207] on div "Debt-To-Income Ratio (DTI) 16%" at bounding box center [955, 224] width 335 height 35
click at [875, 371] on div "3 Account(s) in Collections" at bounding box center [783, 389] width 329 height 35
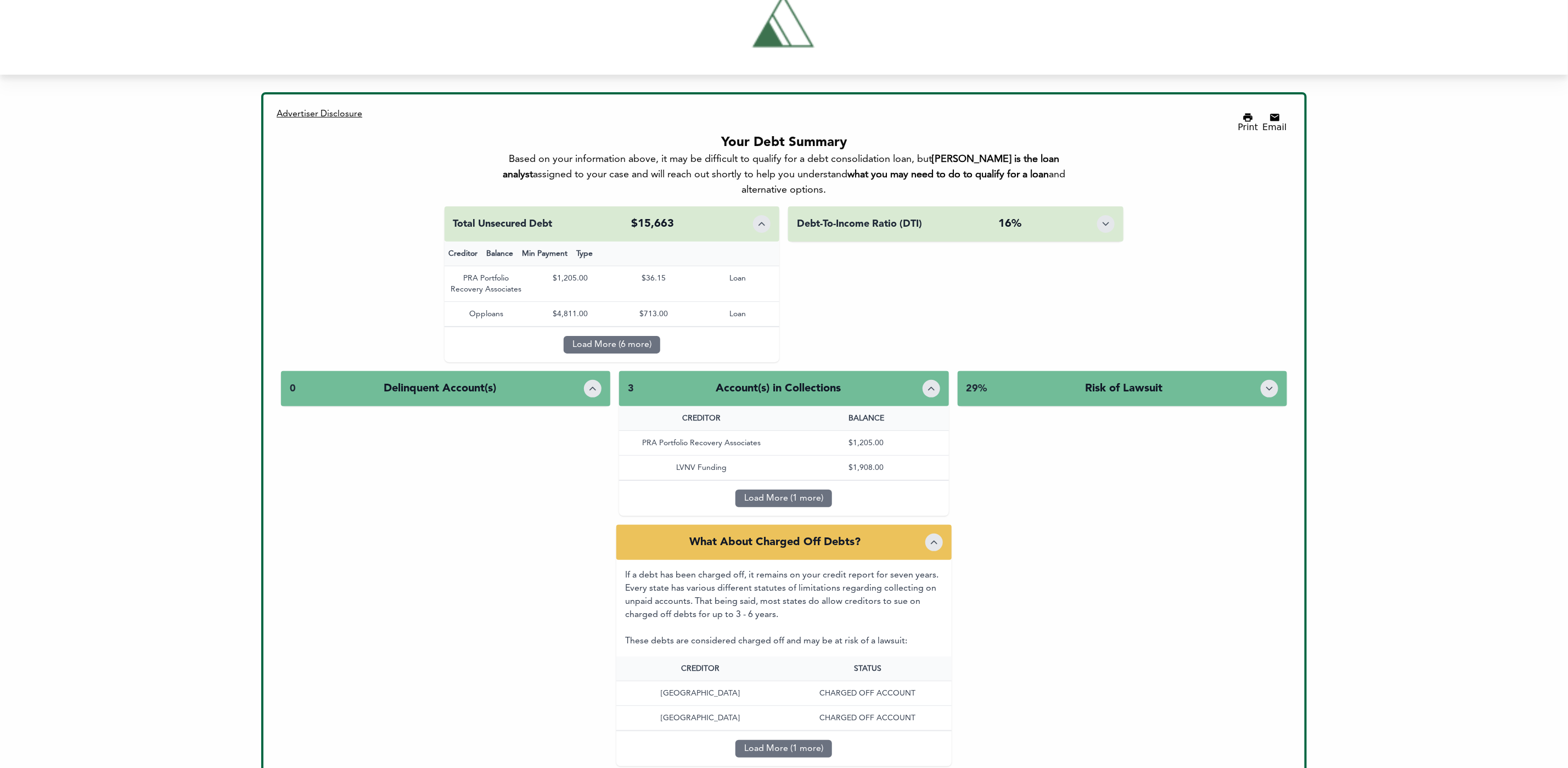
click at [900, 524] on div "What About Charged Off Debts?" at bounding box center [783, 542] width 335 height 35
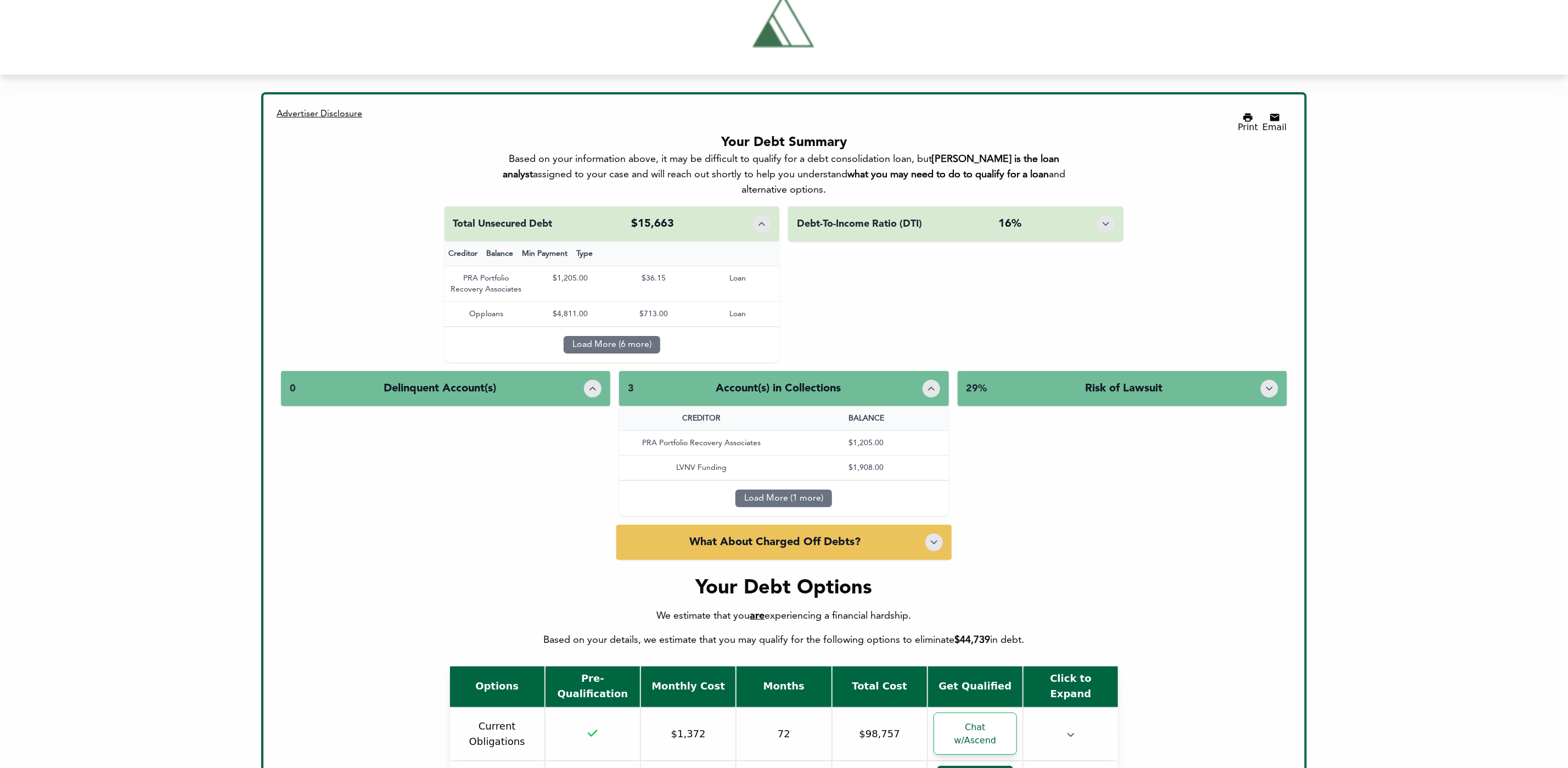
scroll to position [29, 0]
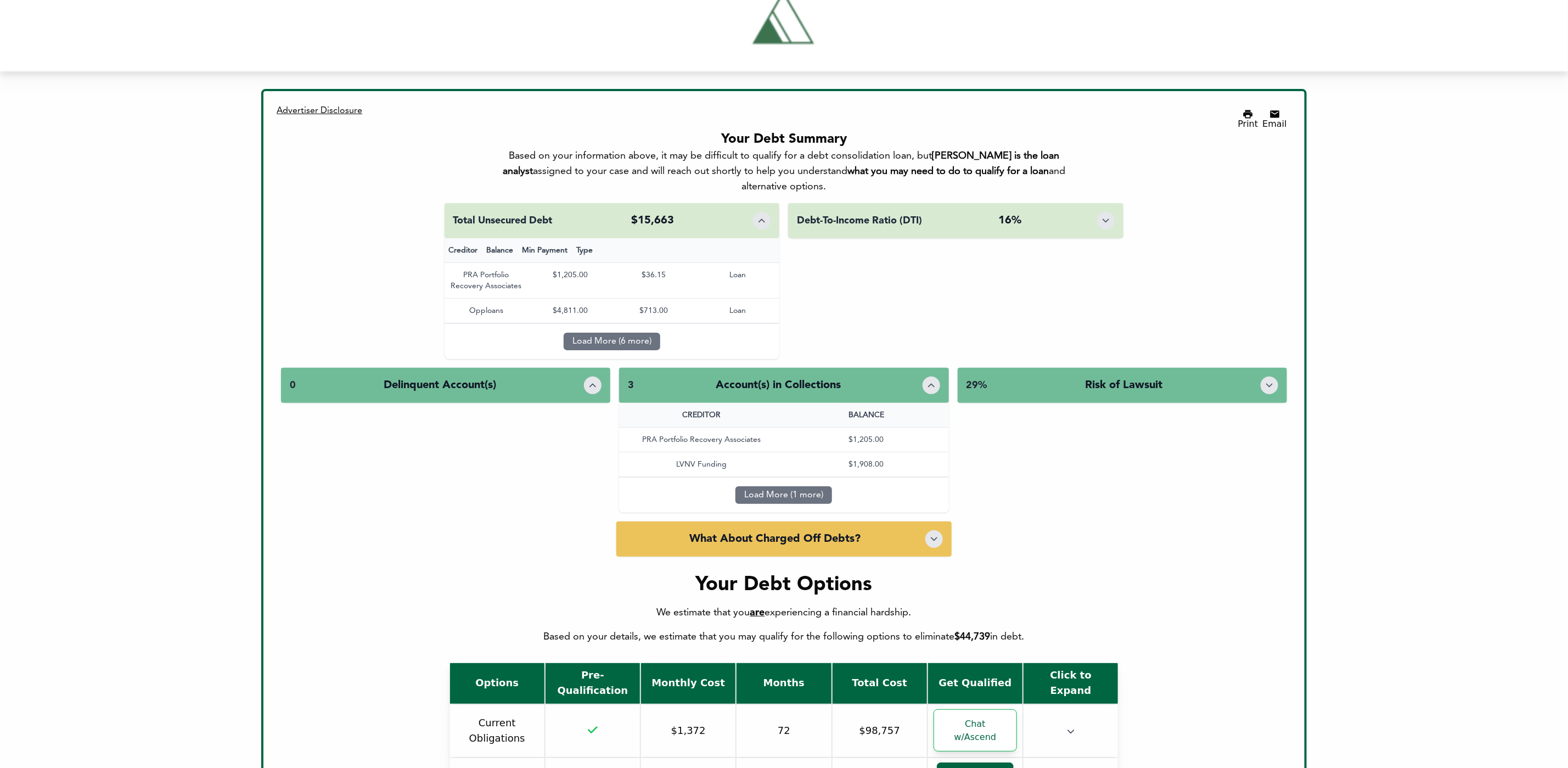
click at [664, 522] on div "What About Charged Off Debts?" at bounding box center [783, 539] width 335 height 35
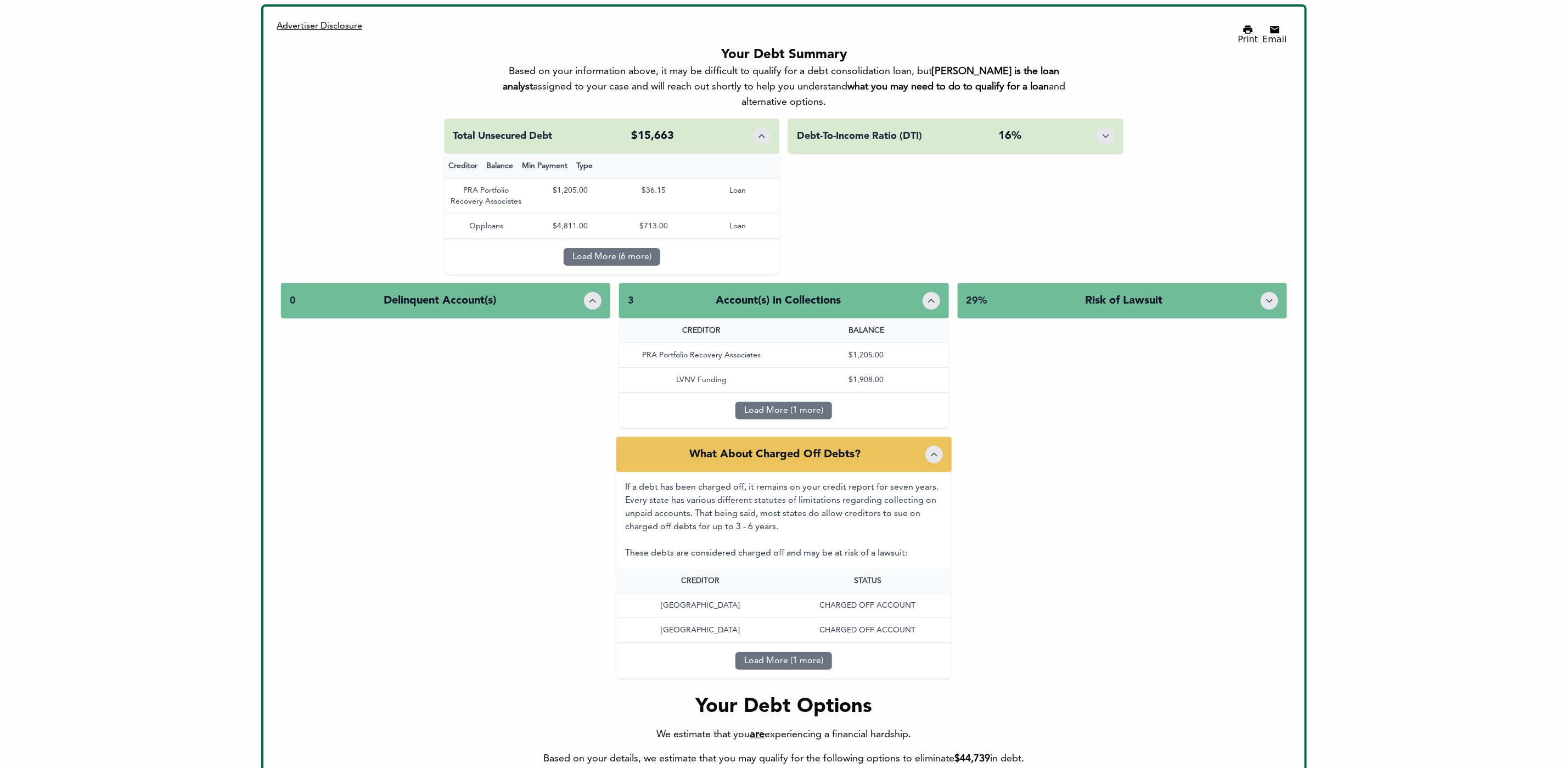
scroll to position [113, 0]
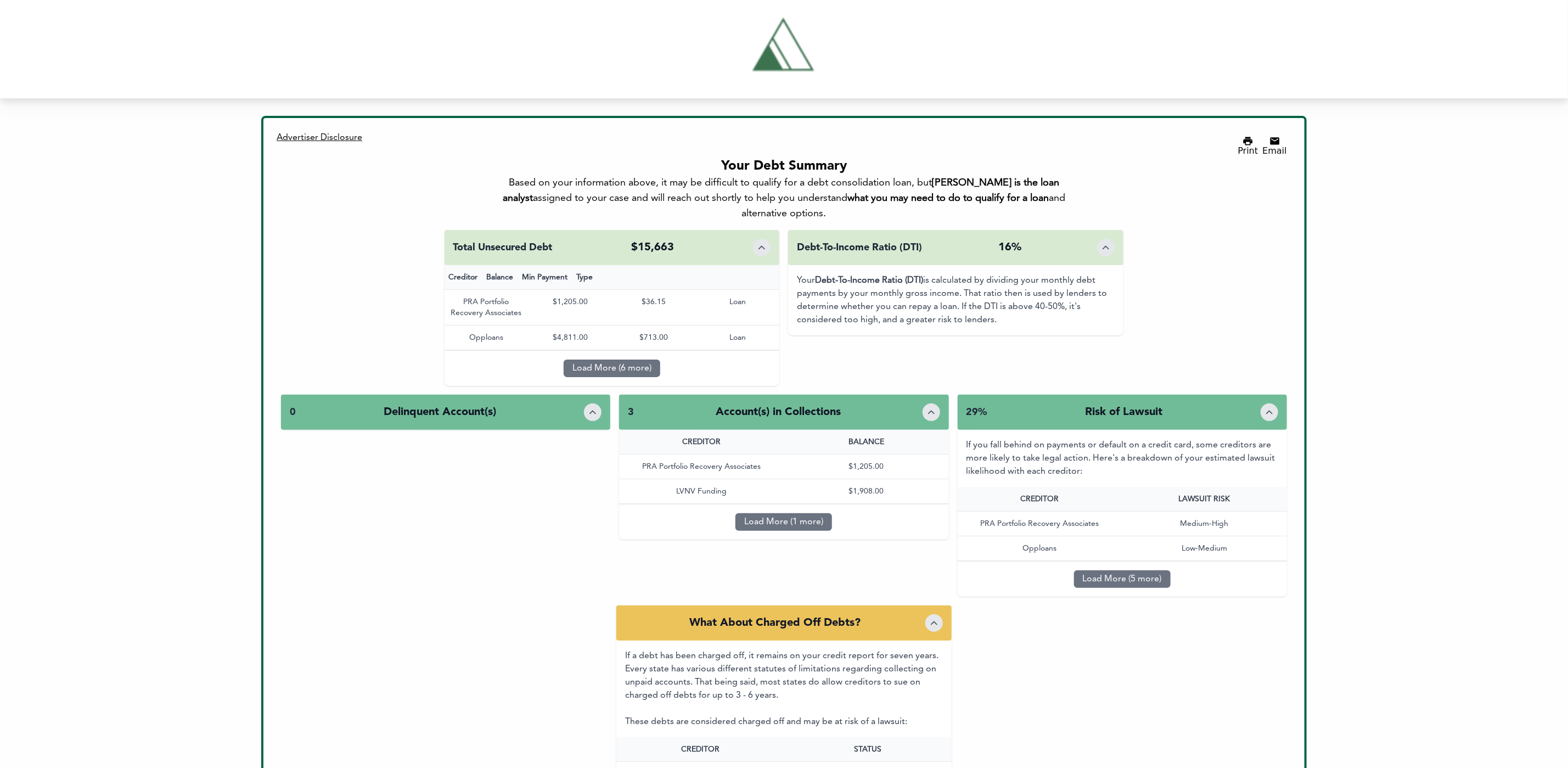
scroll to position [4, 0]
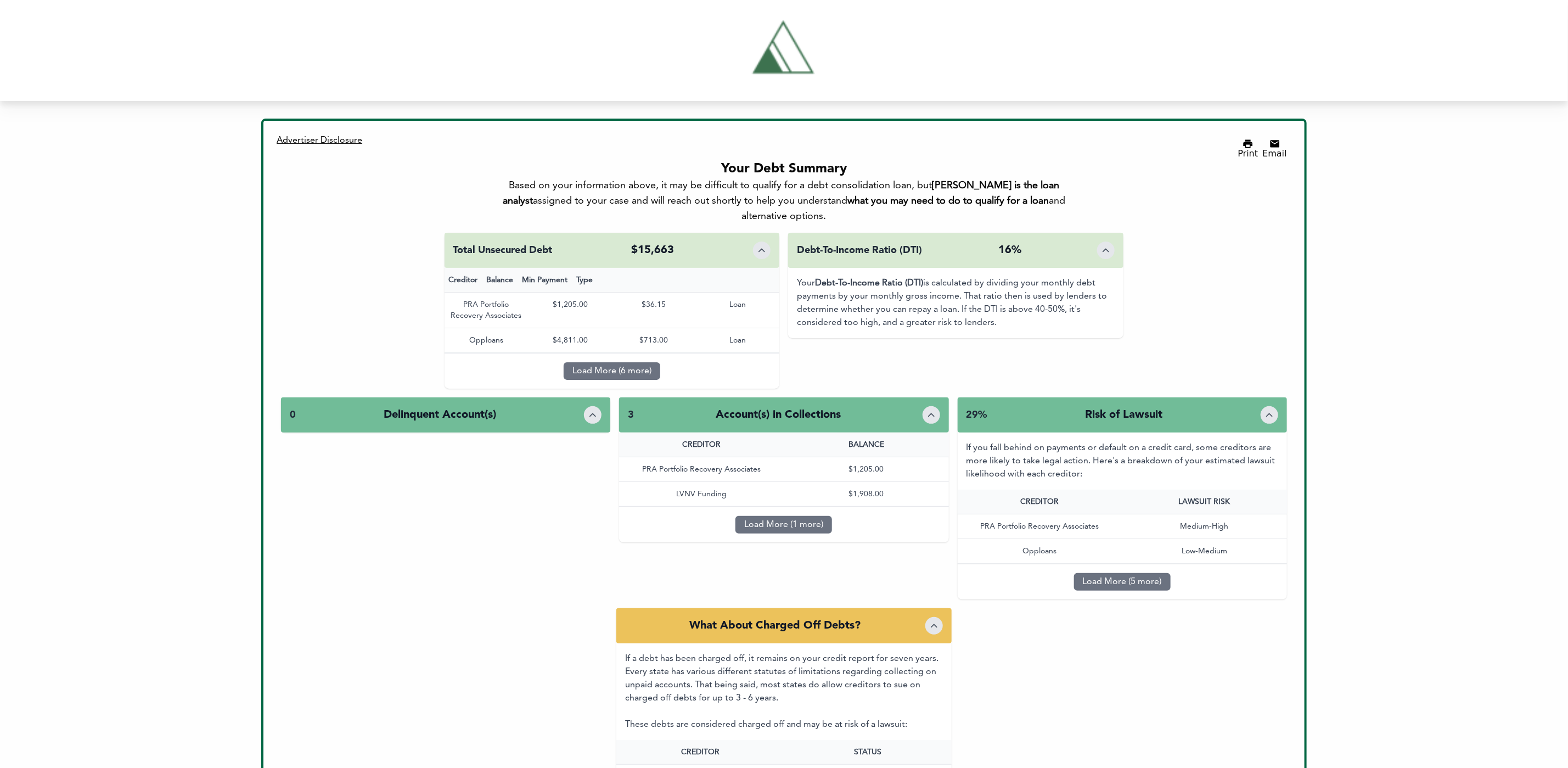
drag, startPoint x: 946, startPoint y: 383, endPoint x: 937, endPoint y: 384, distance: 9.1
click at [946, 398] on div "3 Account(s) in Collections" at bounding box center [783, 415] width 329 height 35
click at [934, 410] on icon "Toggle details" at bounding box center [931, 415] width 11 height 11
click at [920, 398] on div "3 Account(s) in Collections" at bounding box center [783, 415] width 329 height 35
click at [928, 410] on icon "Toggle details" at bounding box center [931, 415] width 11 height 11
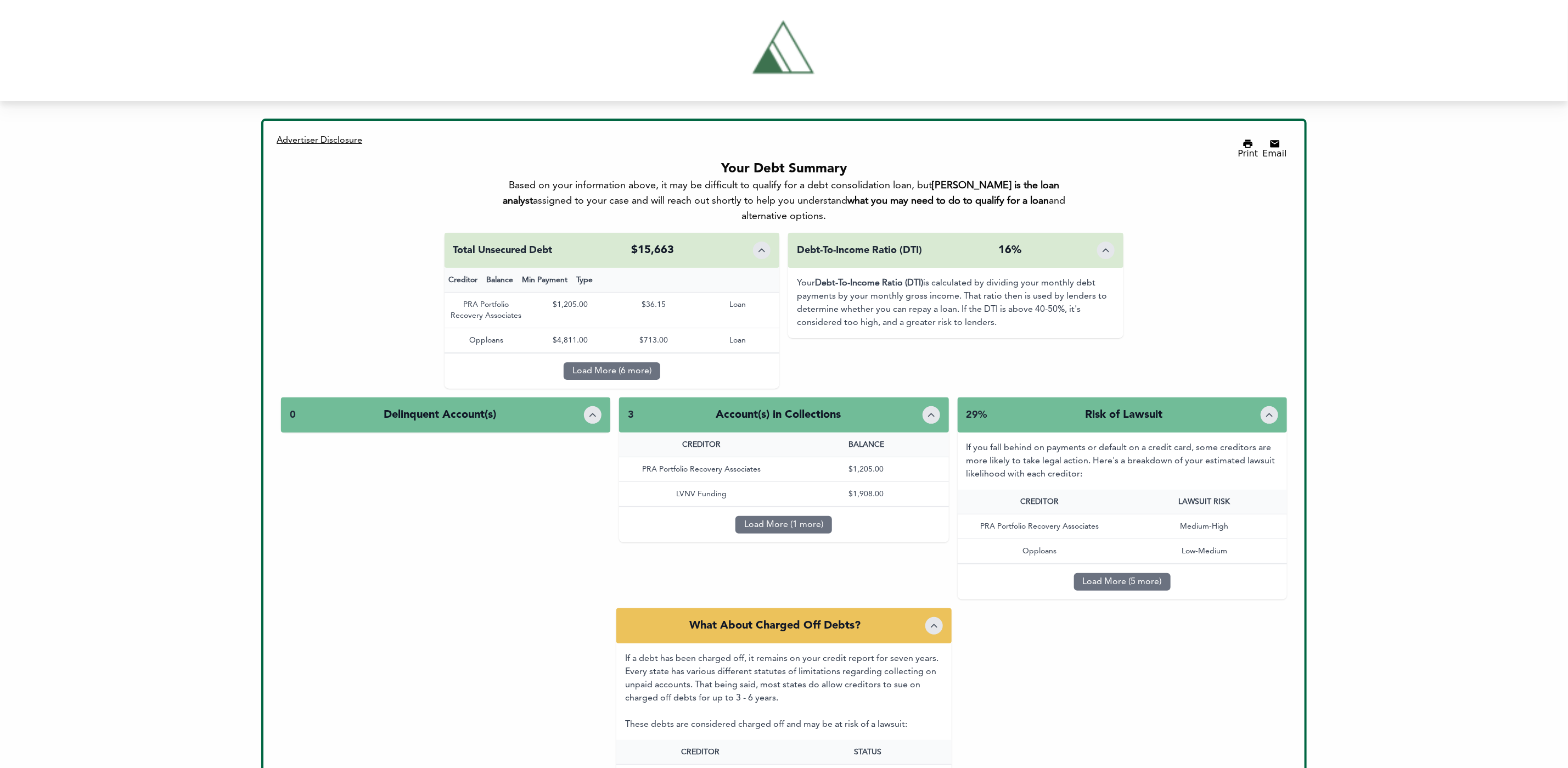
click at [933, 410] on icon "Toggle details" at bounding box center [931, 415] width 11 height 11
click at [934, 410] on icon "Toggle details" at bounding box center [931, 415] width 11 height 11
click at [934, 410] on icon "Toggle details" at bounding box center [931, 415] width 11 height 11
click at [935, 410] on icon "Toggle details" at bounding box center [931, 415] width 11 height 11
click at [941, 398] on div "3 Account(s) in Collections" at bounding box center [783, 415] width 329 height 35
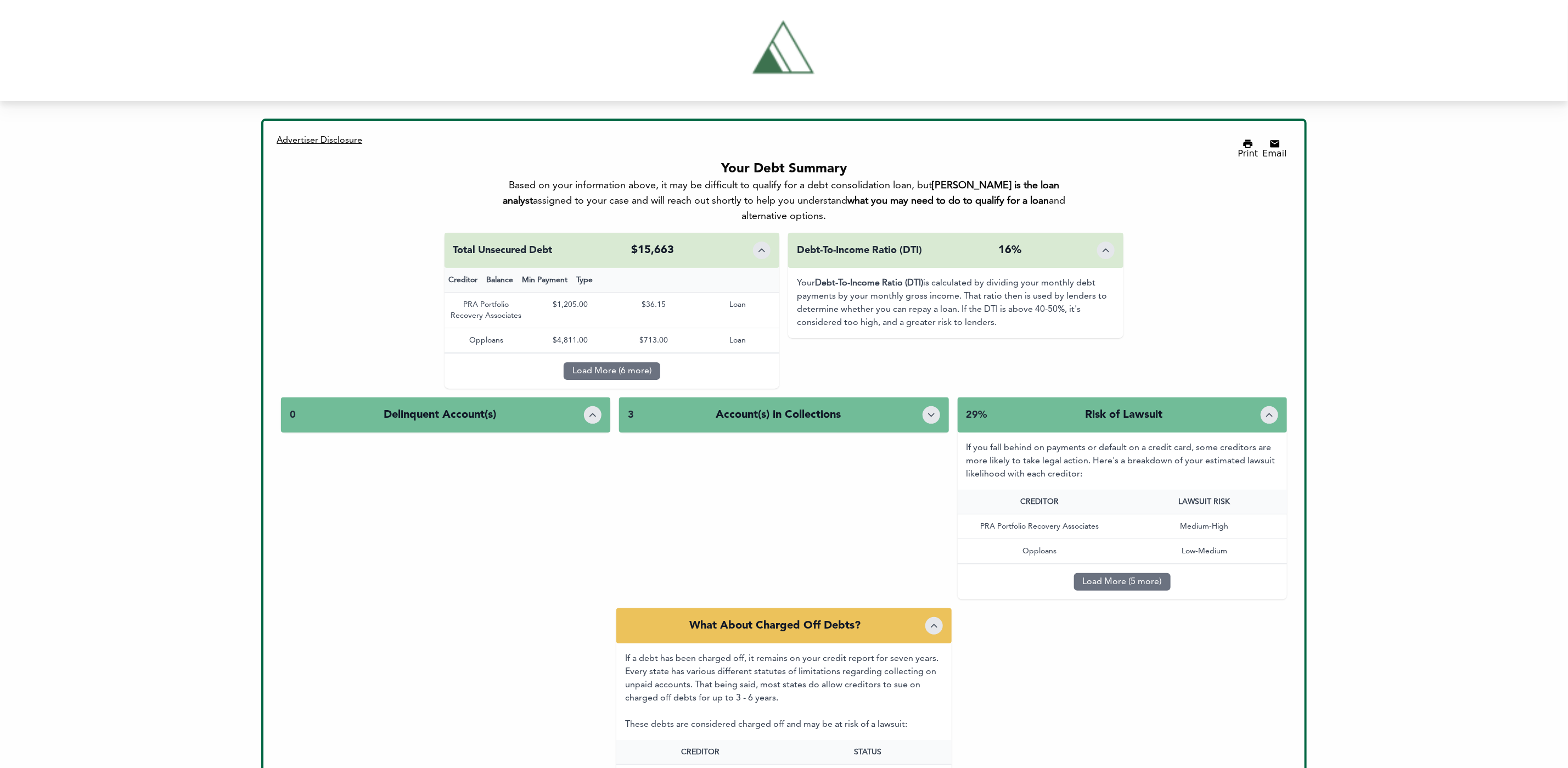
click at [941, 398] on div "3 Account(s) in Collections" at bounding box center [783, 415] width 329 height 35
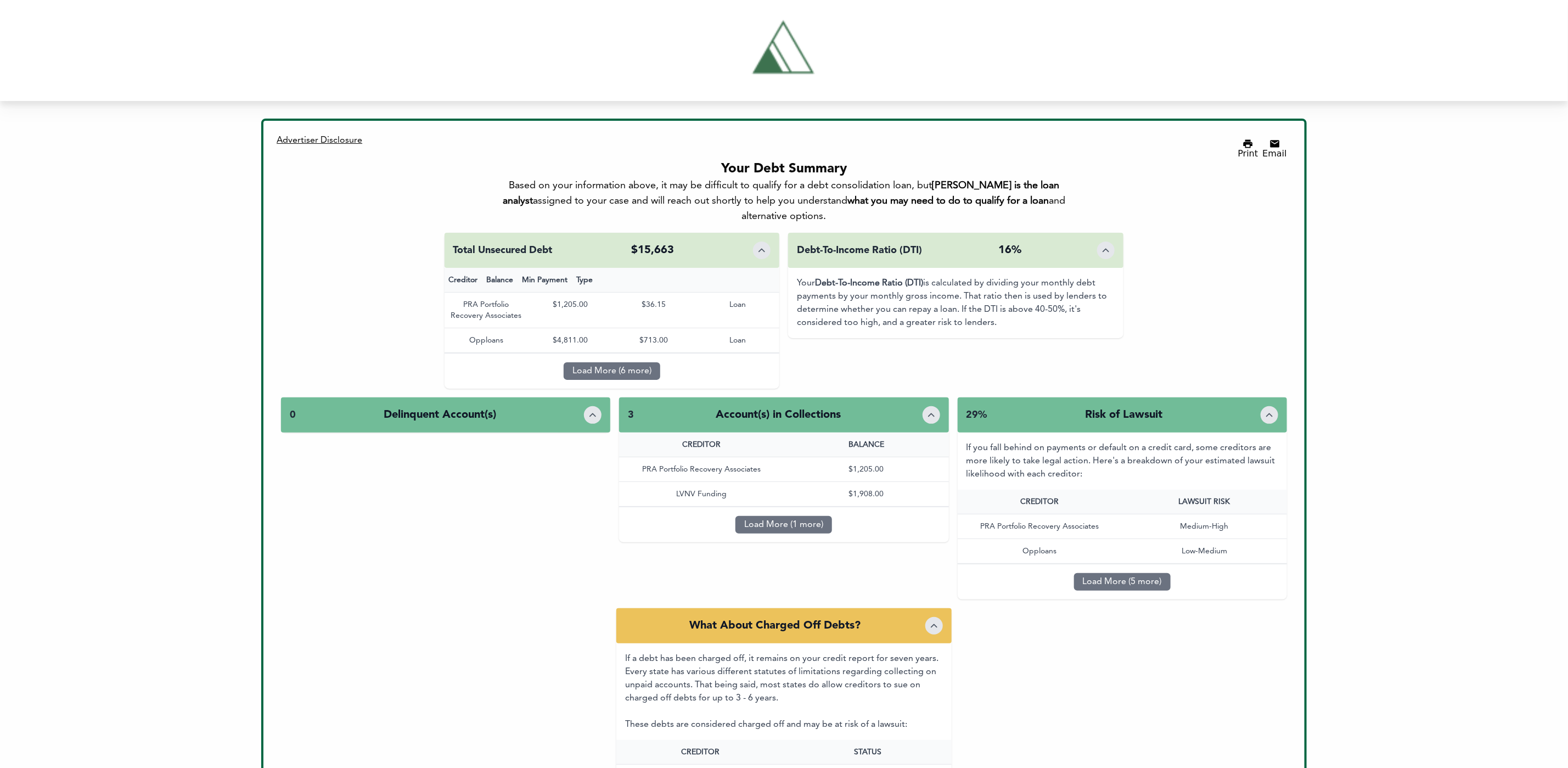
click at [911, 398] on div "3 Account(s) in Collections" at bounding box center [783, 415] width 329 height 35
click at [910, 398] on div "3 Account(s) in Collections" at bounding box center [783, 415] width 329 height 35
click at [911, 398] on div "3 Account(s) in Collections" at bounding box center [783, 415] width 329 height 35
click at [921, 398] on div "3 Account(s) in Collections" at bounding box center [783, 415] width 329 height 35
click at [933, 410] on icon "Toggle details" at bounding box center [931, 415] width 11 height 11
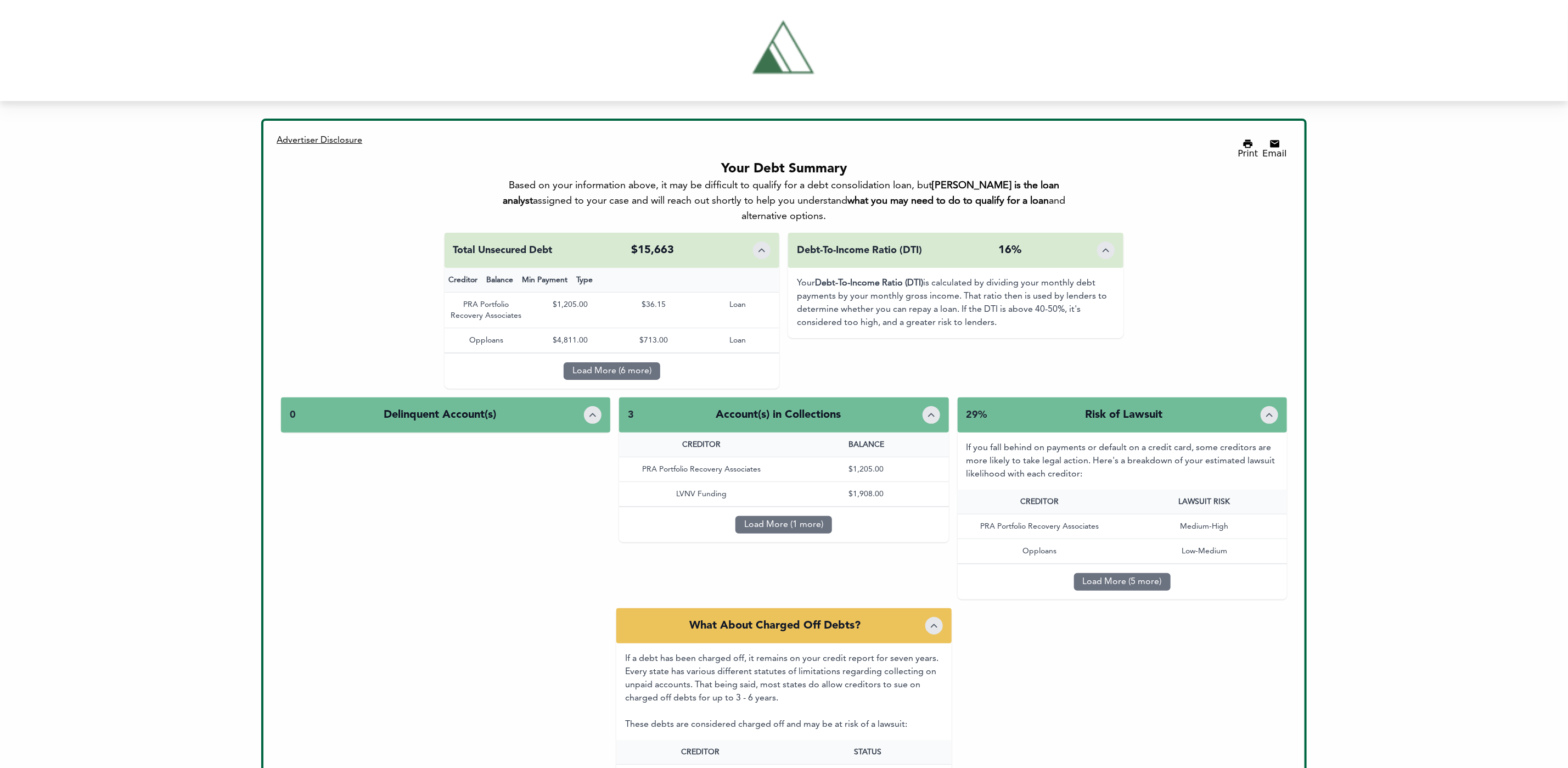
click at [933, 410] on icon "Toggle details" at bounding box center [931, 415] width 11 height 11
click at [1260, 398] on div "29% Risk of Lawsuit" at bounding box center [1122, 415] width 329 height 35
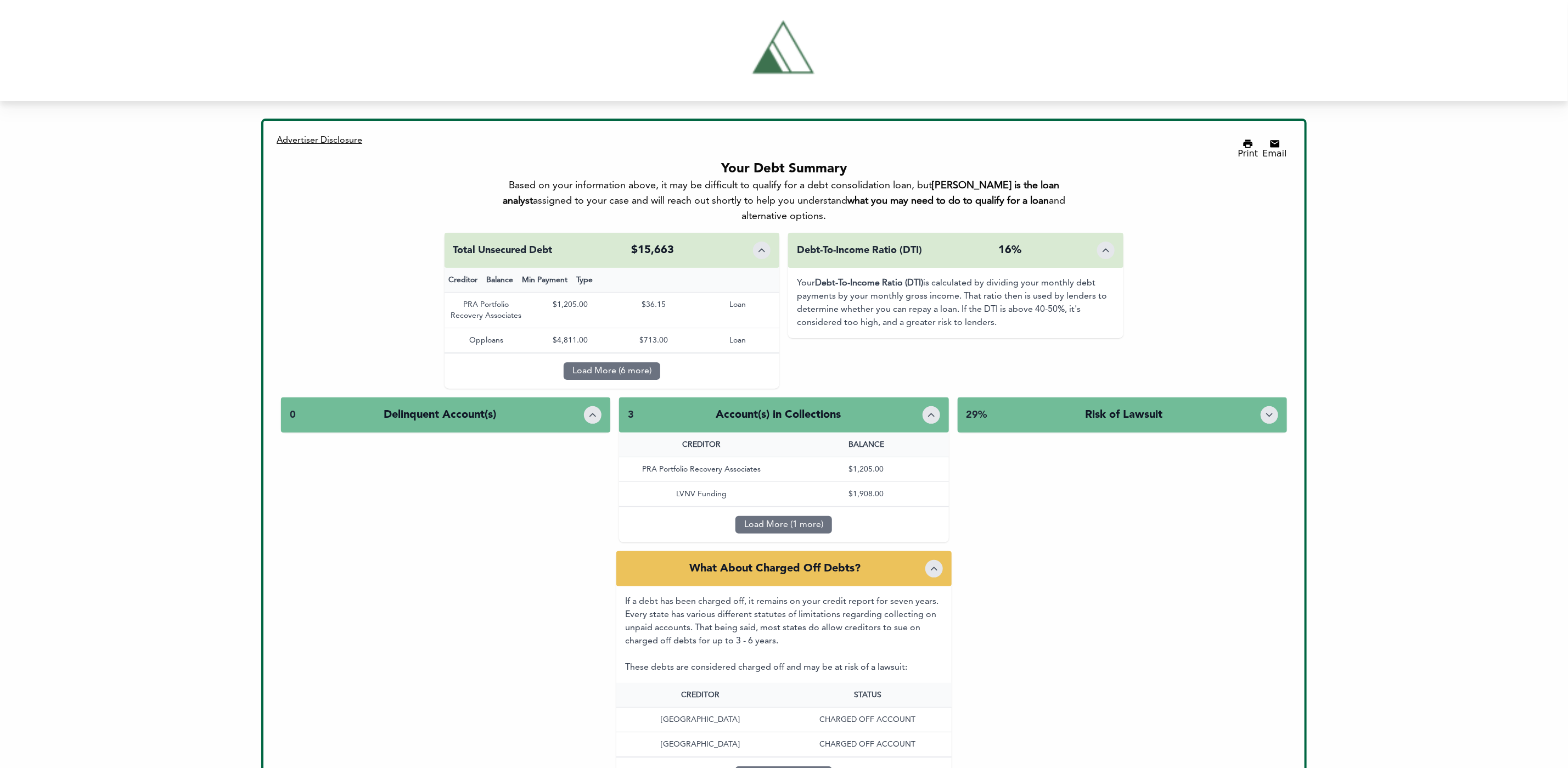
click at [1261, 406] on div at bounding box center [1269, 414] width 18 height 18
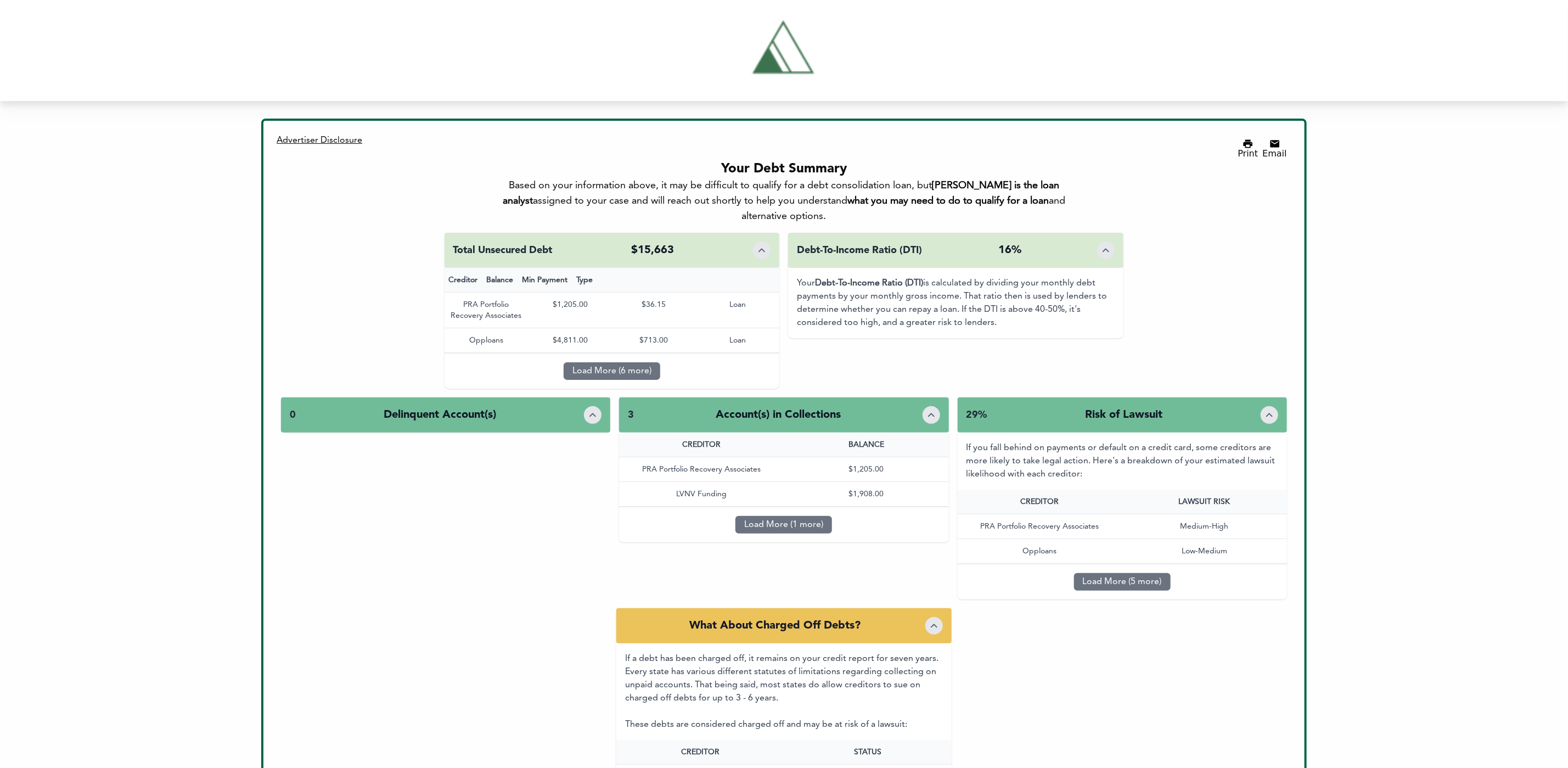
click at [603, 399] on div "0 Delinquent Account(s)" at bounding box center [445, 415] width 329 height 35
click at [601, 406] on div at bounding box center [592, 414] width 18 height 18
click at [763, 235] on div "Total Unsecured Debt $15,663" at bounding box center [612, 250] width 335 height 35
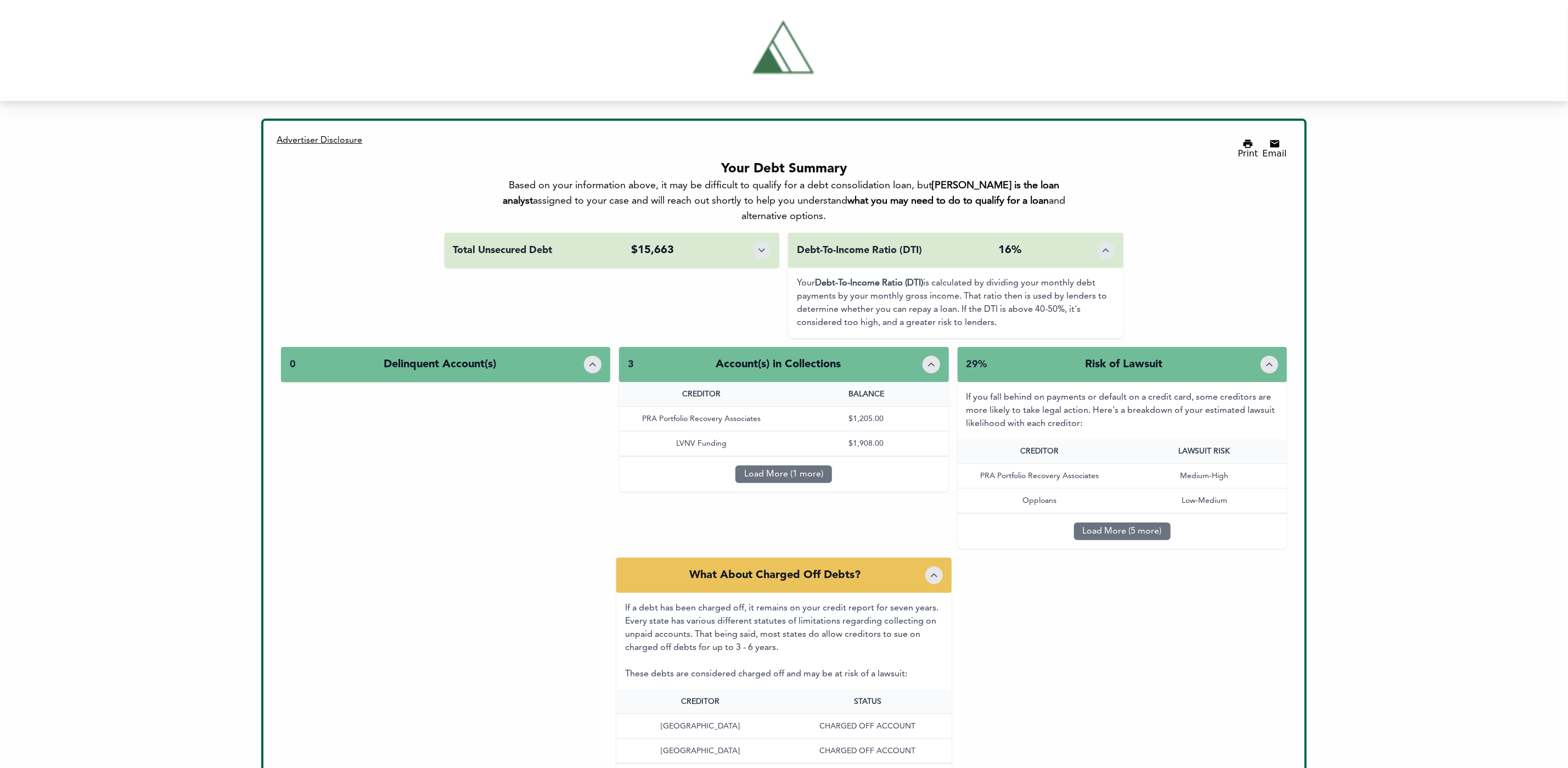
click at [763, 235] on div "Total Unsecured Debt $15,663" at bounding box center [612, 250] width 335 height 35
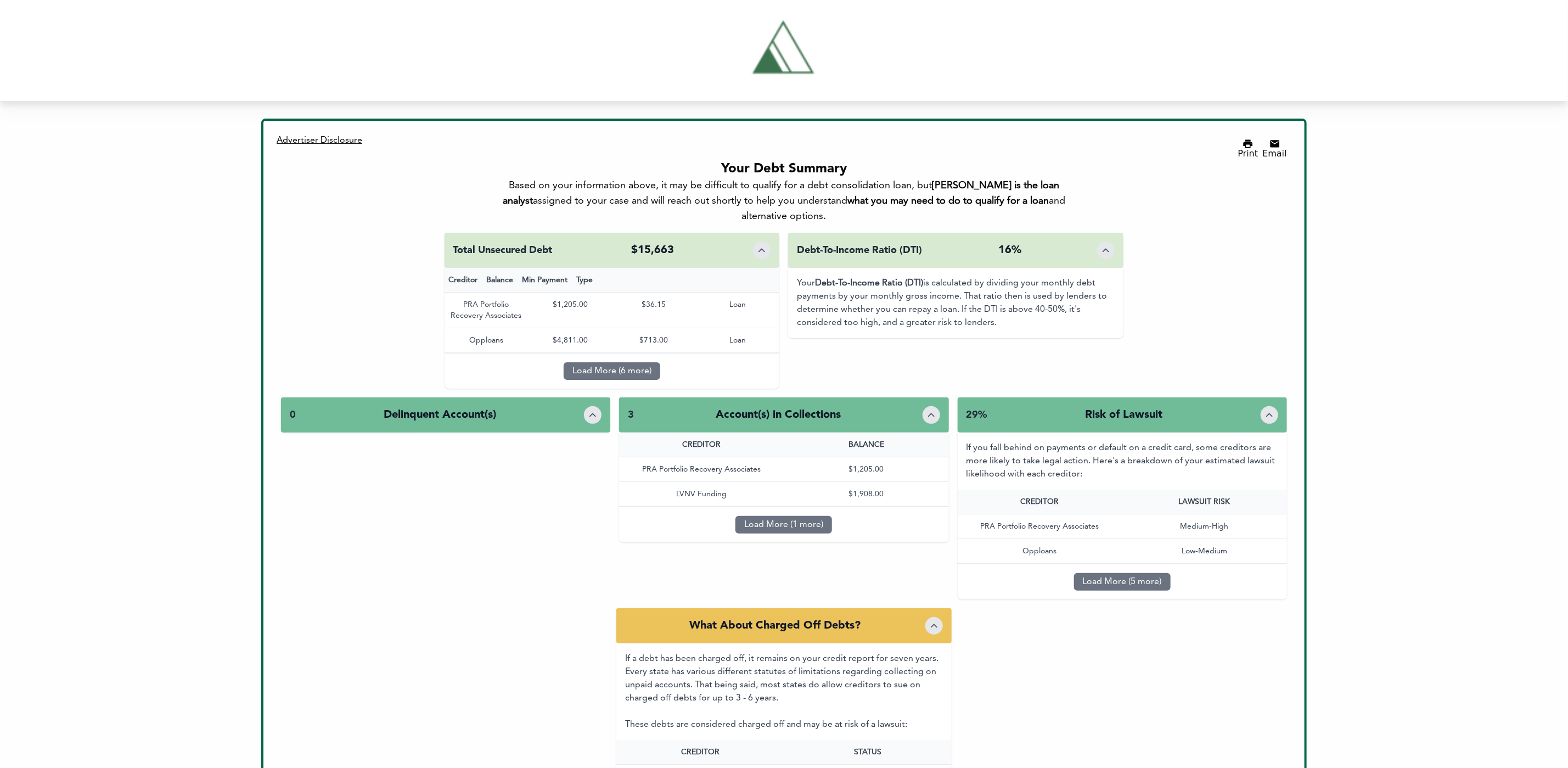
click at [971, 232] on div "Debt-To-Income Ratio (DTI) 16%" at bounding box center [955, 250] width 335 height 35
click at [1065, 234] on div "Debt-To-Income Ratio (DTI) 16%" at bounding box center [955, 250] width 335 height 35
click at [925, 617] on button "Toggle details" at bounding box center [934, 625] width 18 height 18
click at [953, 608] on div "What About Charged Off Debts? If a debt has been charged off, it remains on you…" at bounding box center [783, 733] width 1006 height 250
click at [945, 608] on div "What About Charged Off Debts?" at bounding box center [783, 626] width 335 height 35
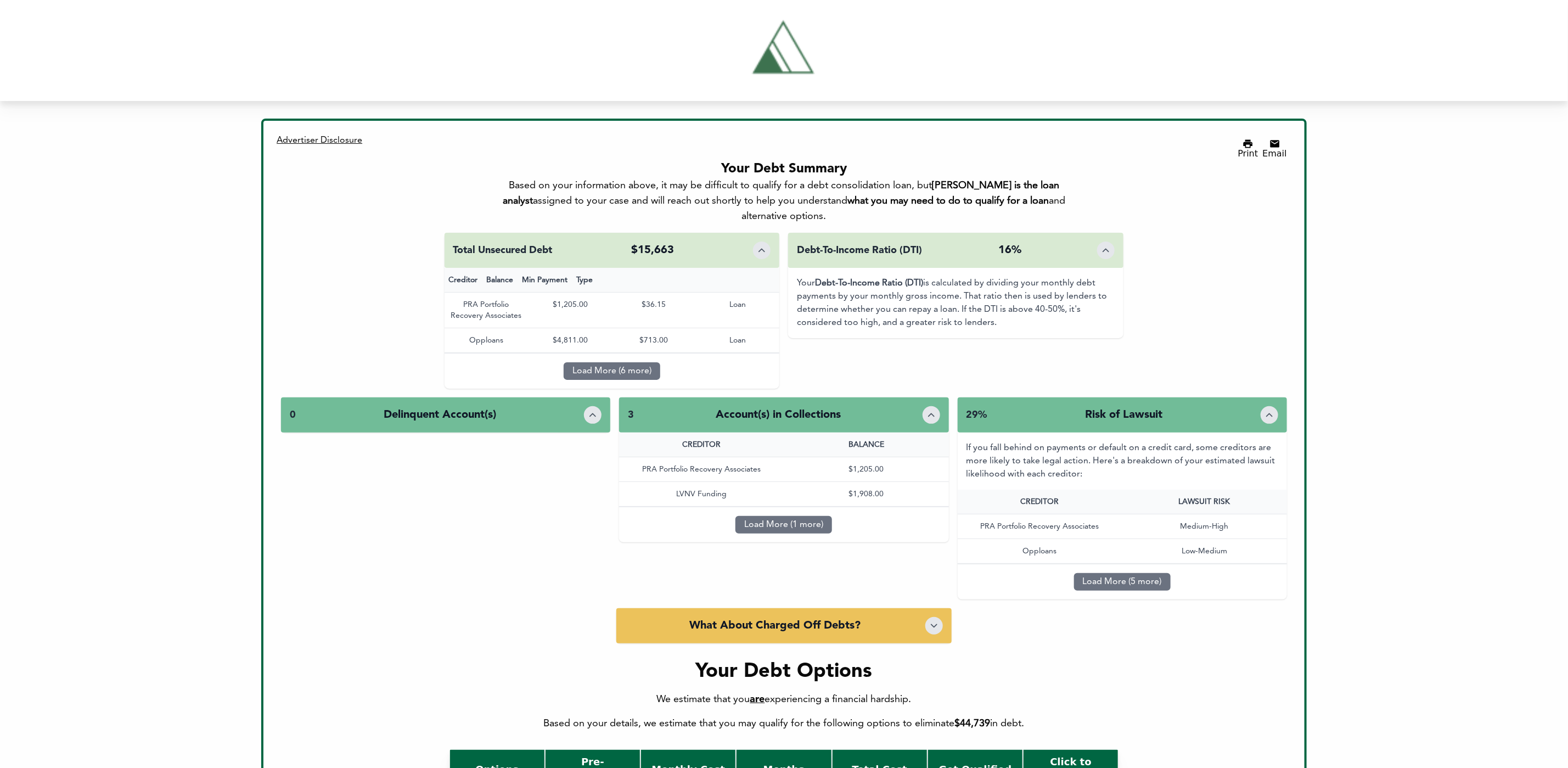
click at [946, 608] on div "What About Charged Off Debts?" at bounding box center [783, 626] width 335 height 35
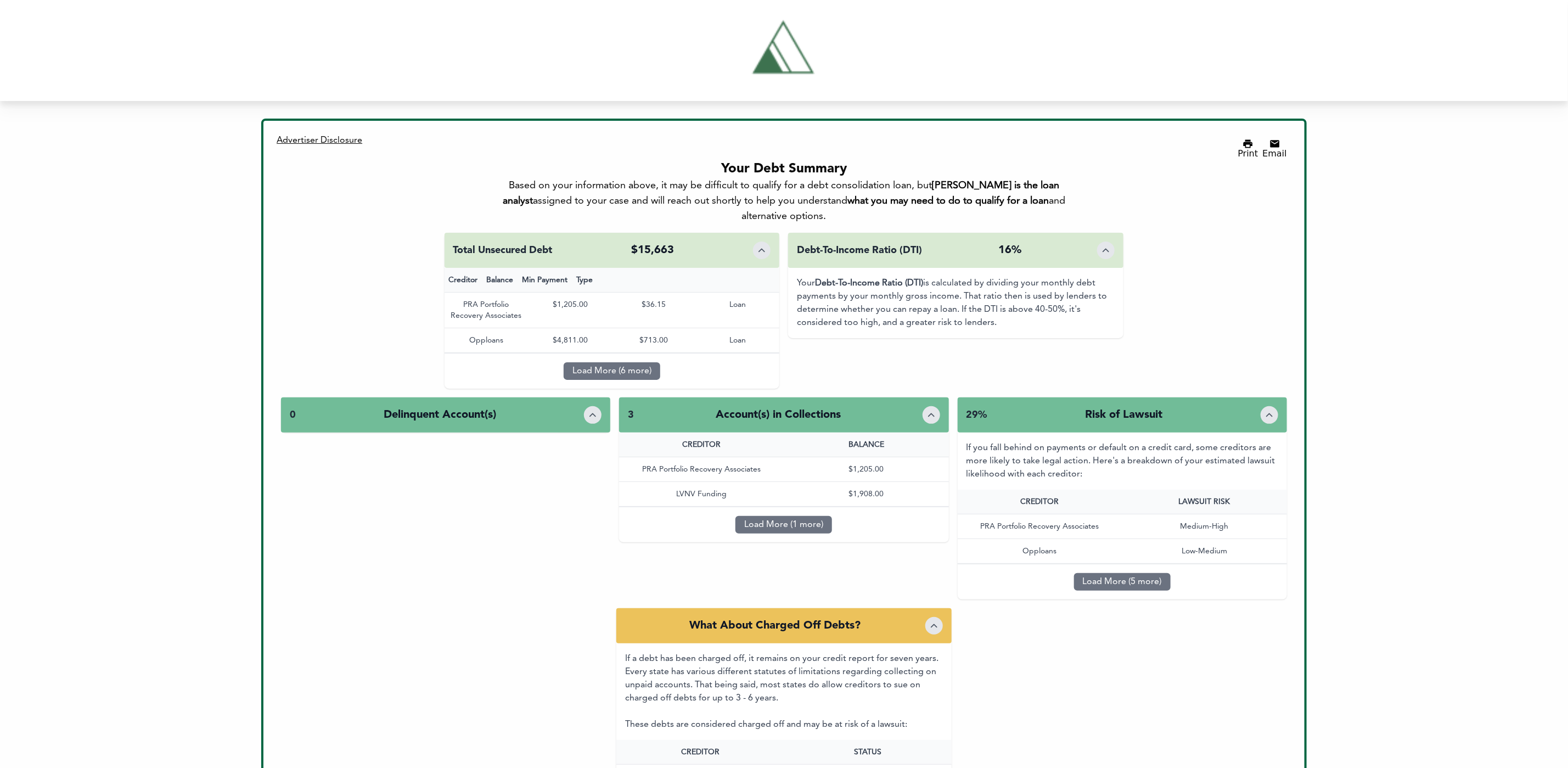
click at [946, 608] on div "What About Charged Off Debts?" at bounding box center [783, 626] width 335 height 35
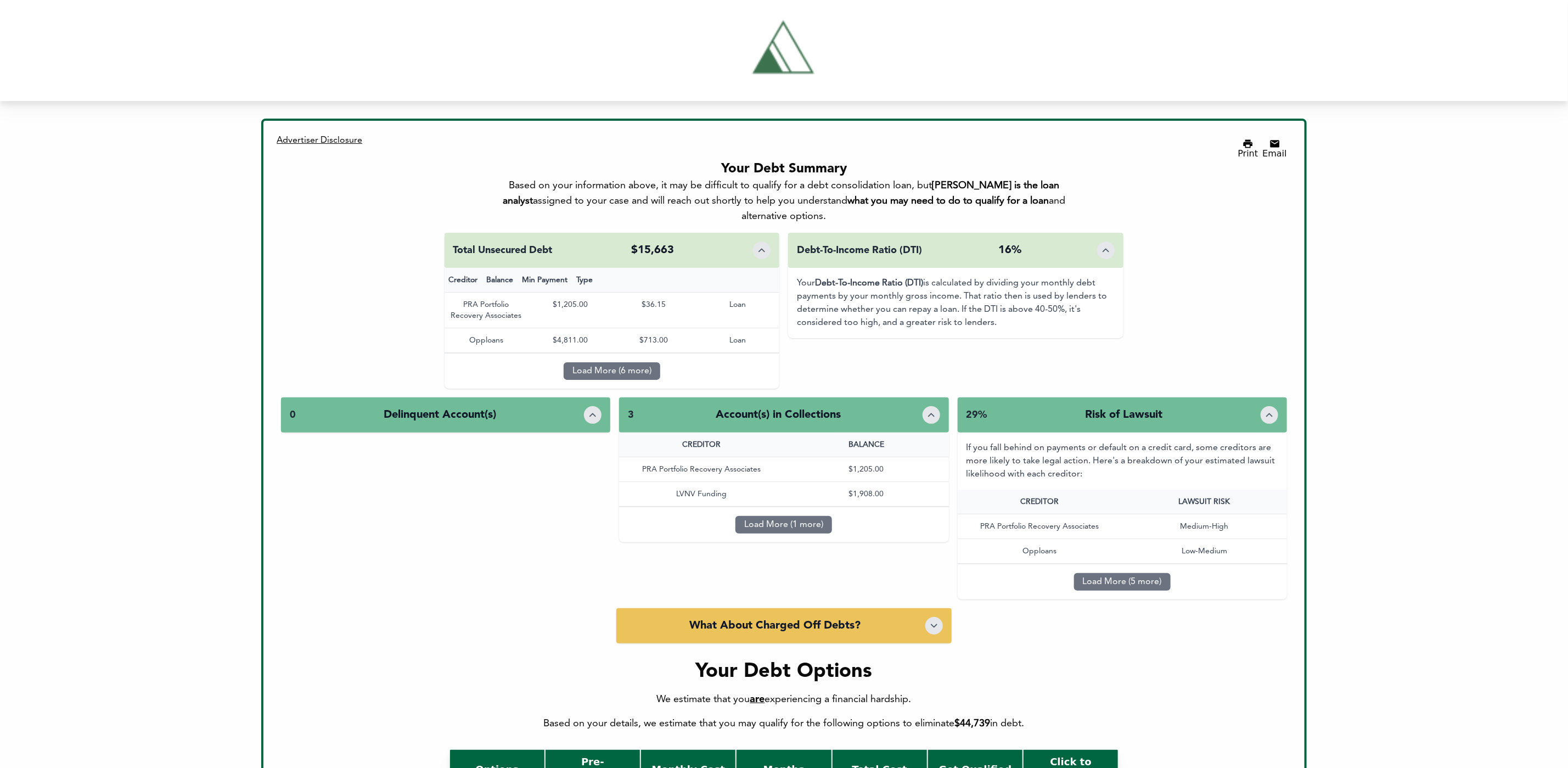
click at [945, 608] on div "What About Charged Off Debts?" at bounding box center [783, 626] width 335 height 35
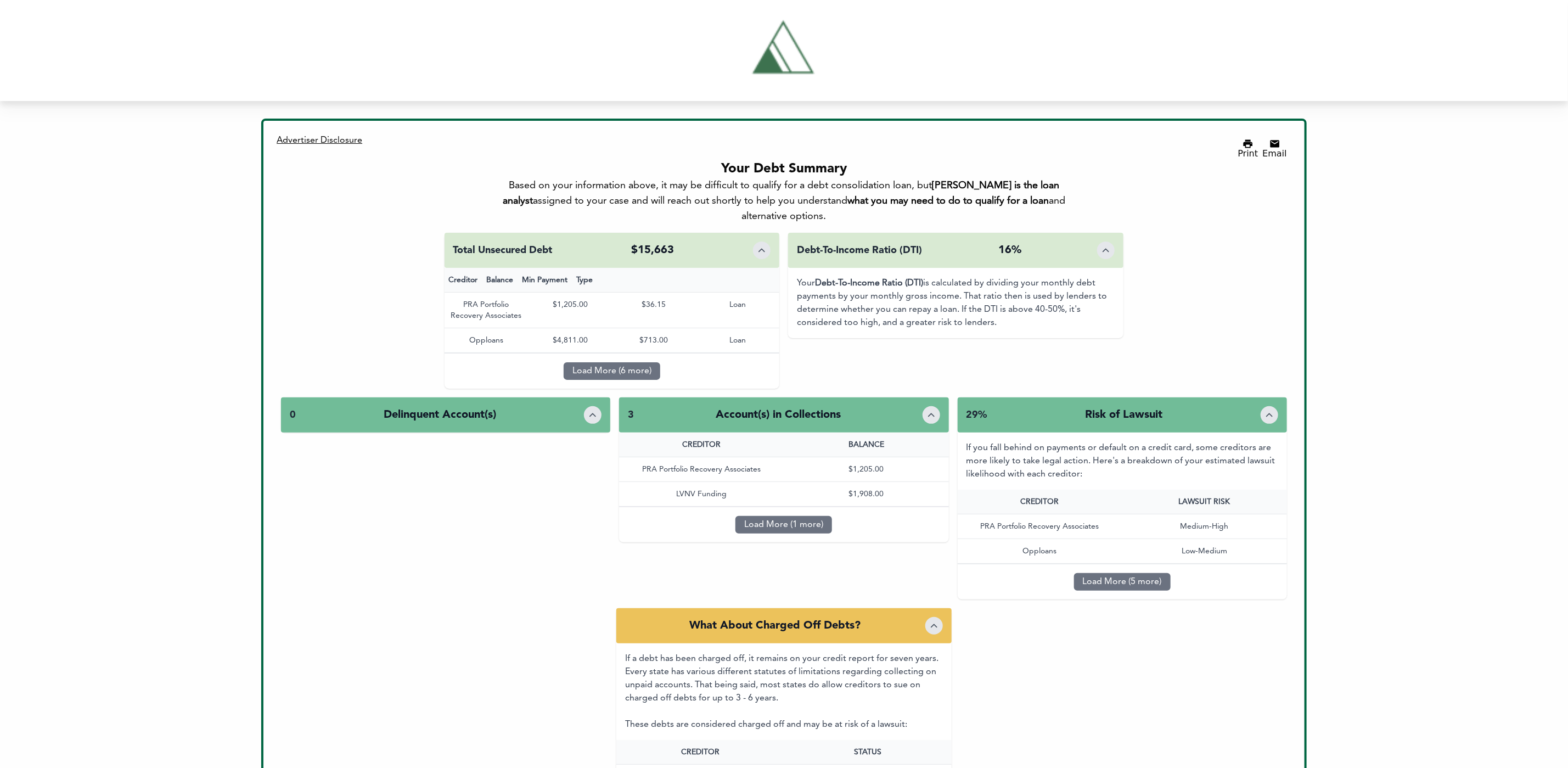
click at [944, 398] on div "3 Account(s) in Collections" at bounding box center [783, 415] width 329 height 35
click at [941, 398] on div "3 Account(s) in Collections" at bounding box center [783, 415] width 329 height 35
